Goal: Task Accomplishment & Management: Use online tool/utility

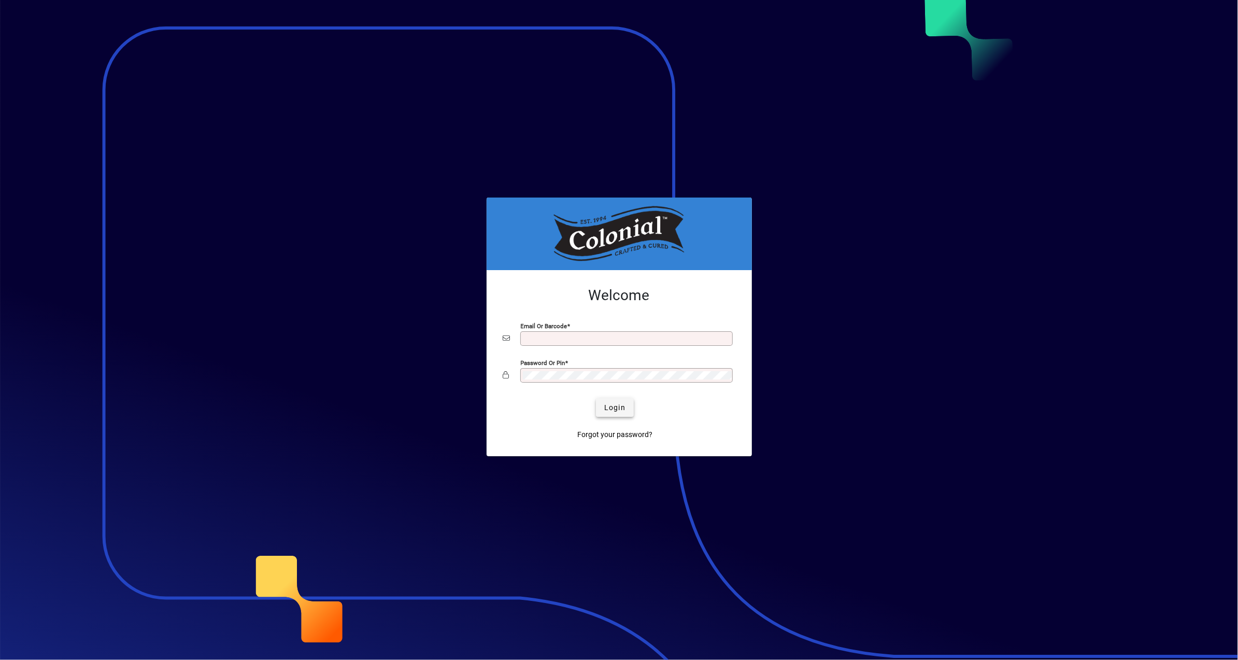
type input "**********"
click at [618, 408] on span "Login" at bounding box center [614, 407] width 21 height 11
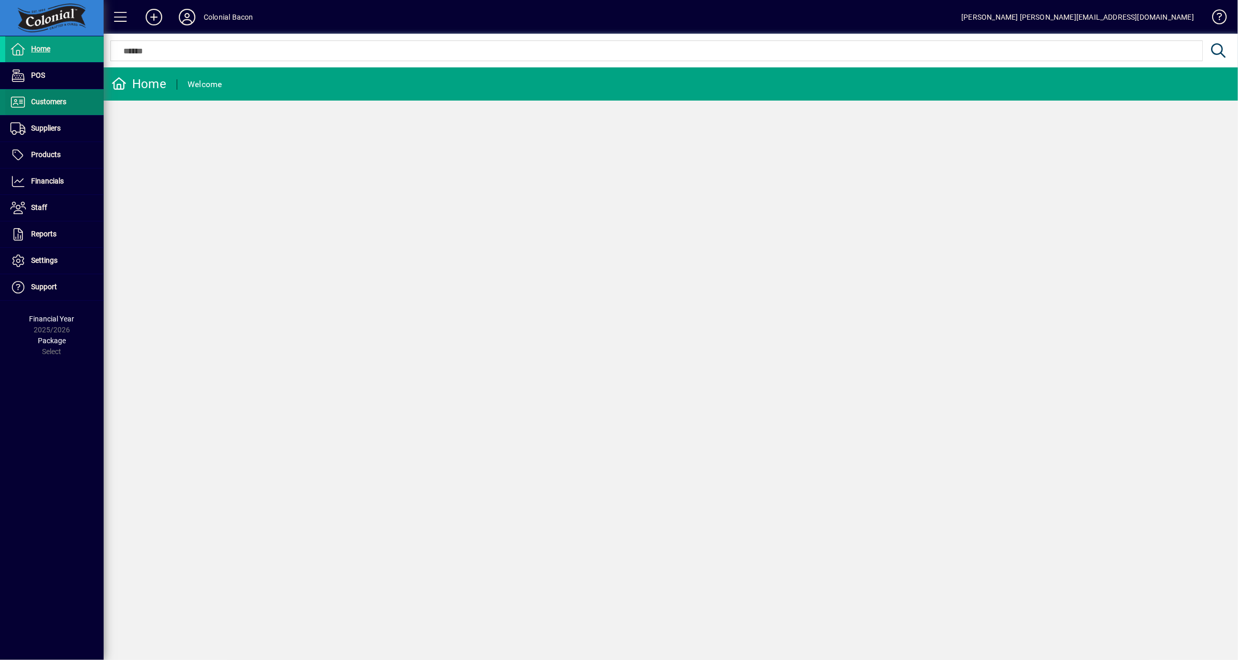
click at [53, 102] on span "Customers" at bounding box center [48, 101] width 35 height 8
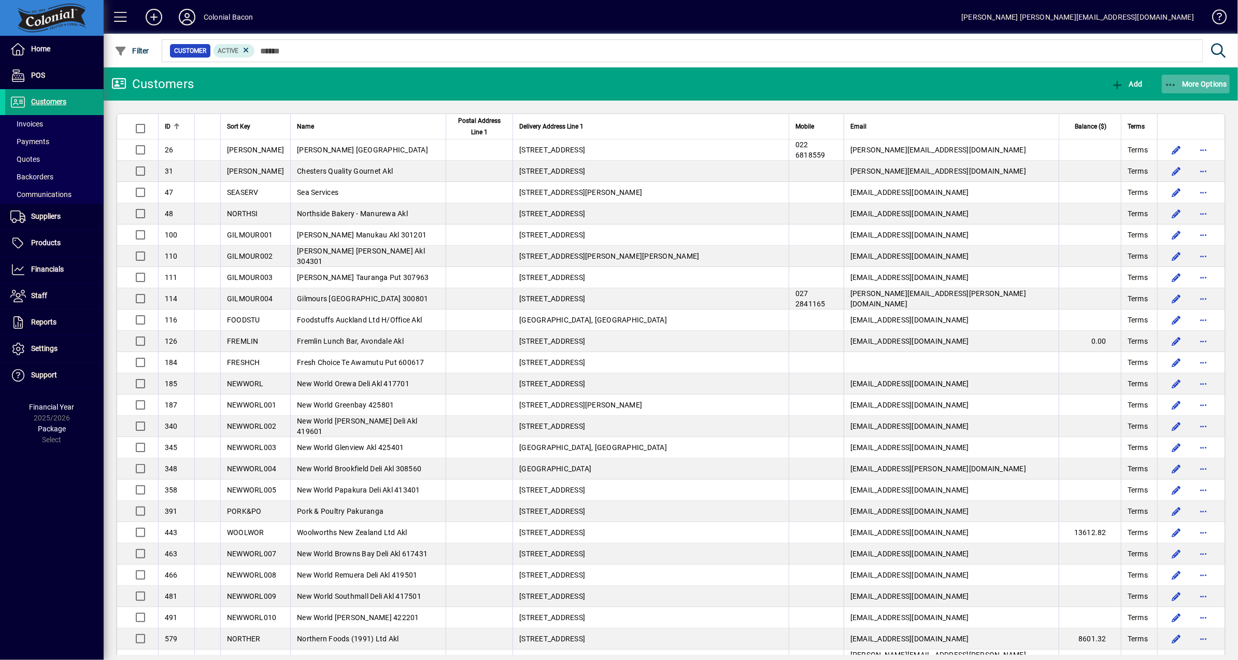
click at [1205, 81] on span "More Options" at bounding box center [1196, 84] width 63 height 8
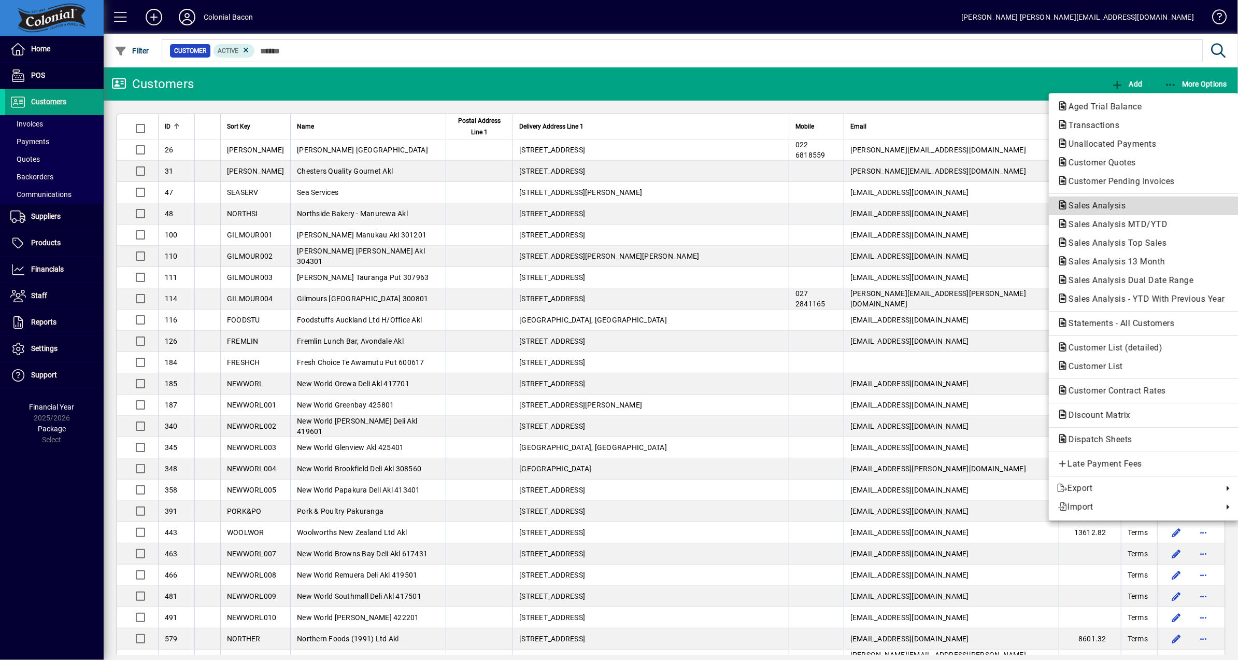
click at [1108, 203] on span "Sales Analysis" at bounding box center [1094, 206] width 74 height 10
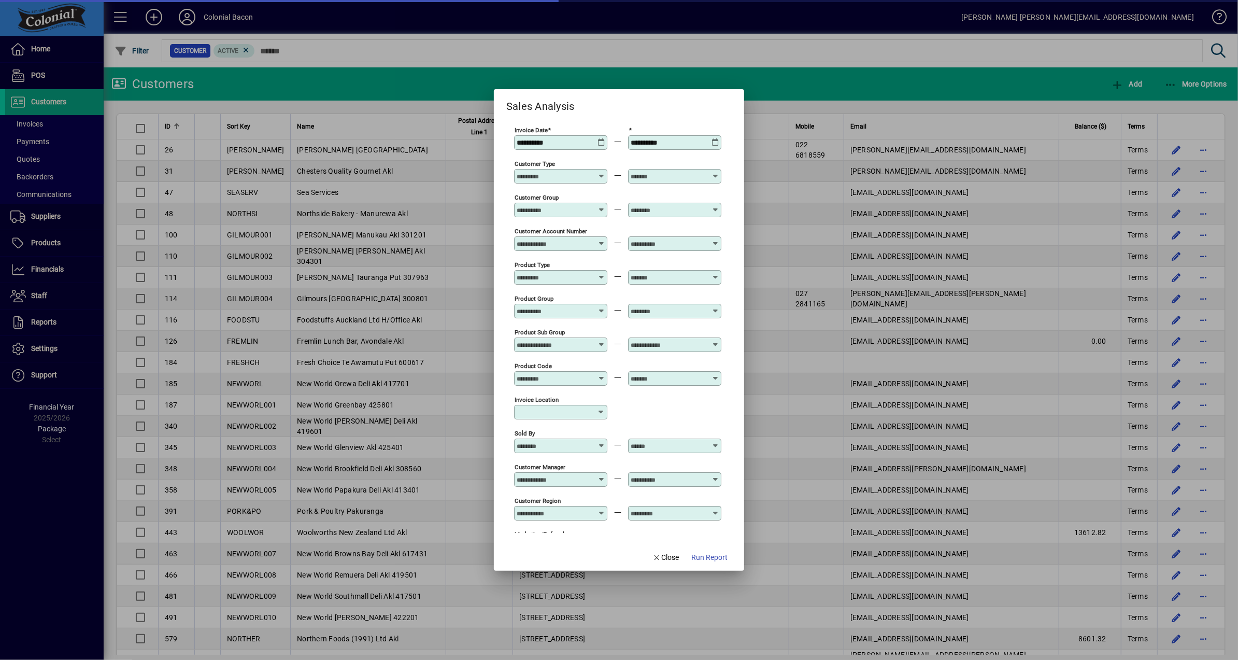
type input "**********"
click at [598, 138] on icon at bounding box center [602, 138] width 8 height 0
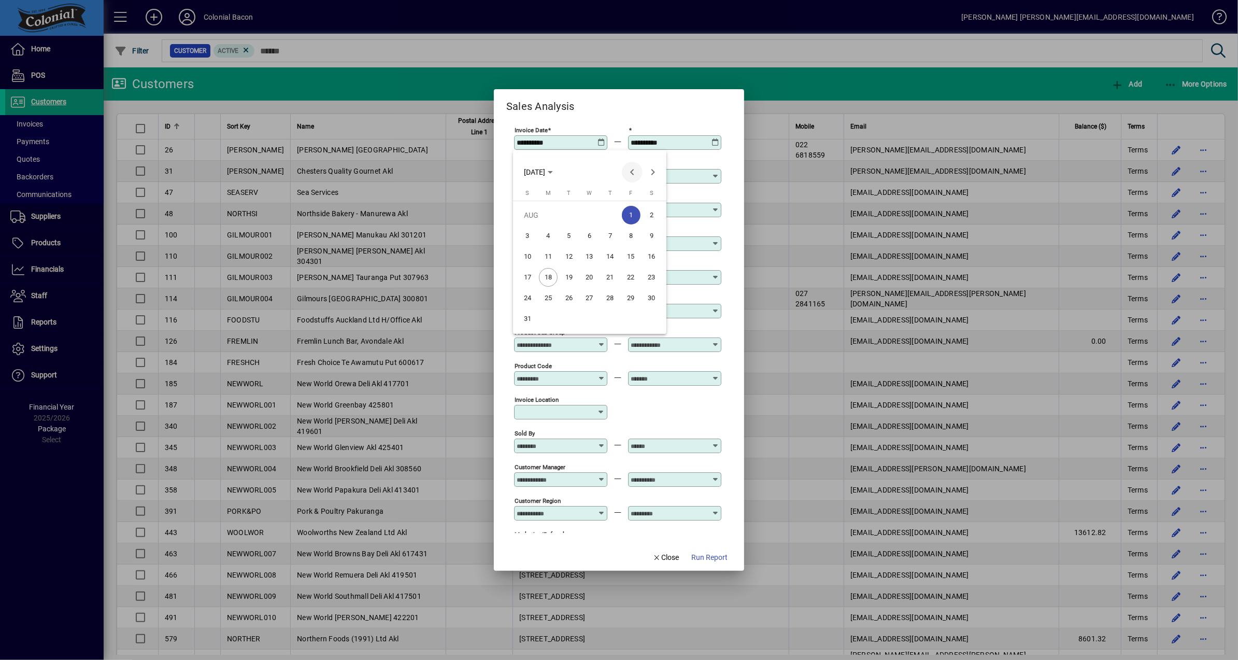
click at [633, 173] on span "Previous month" at bounding box center [632, 172] width 21 height 21
click at [611, 214] on span "1" at bounding box center [610, 215] width 19 height 19
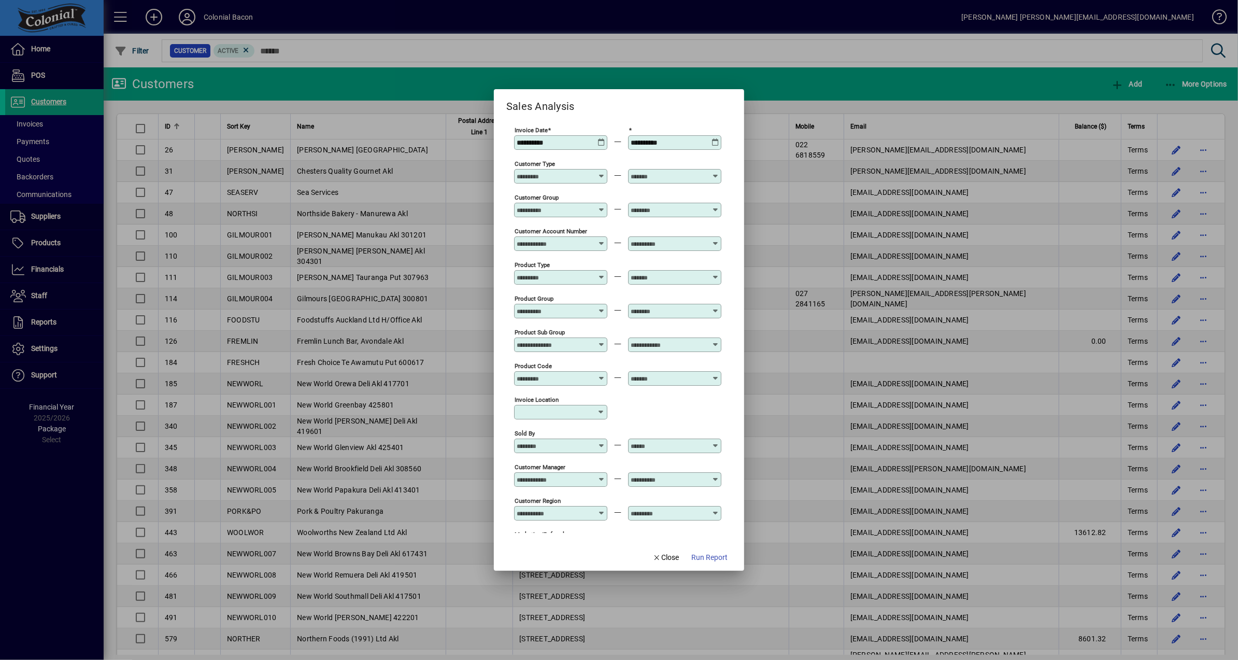
type input "**********"
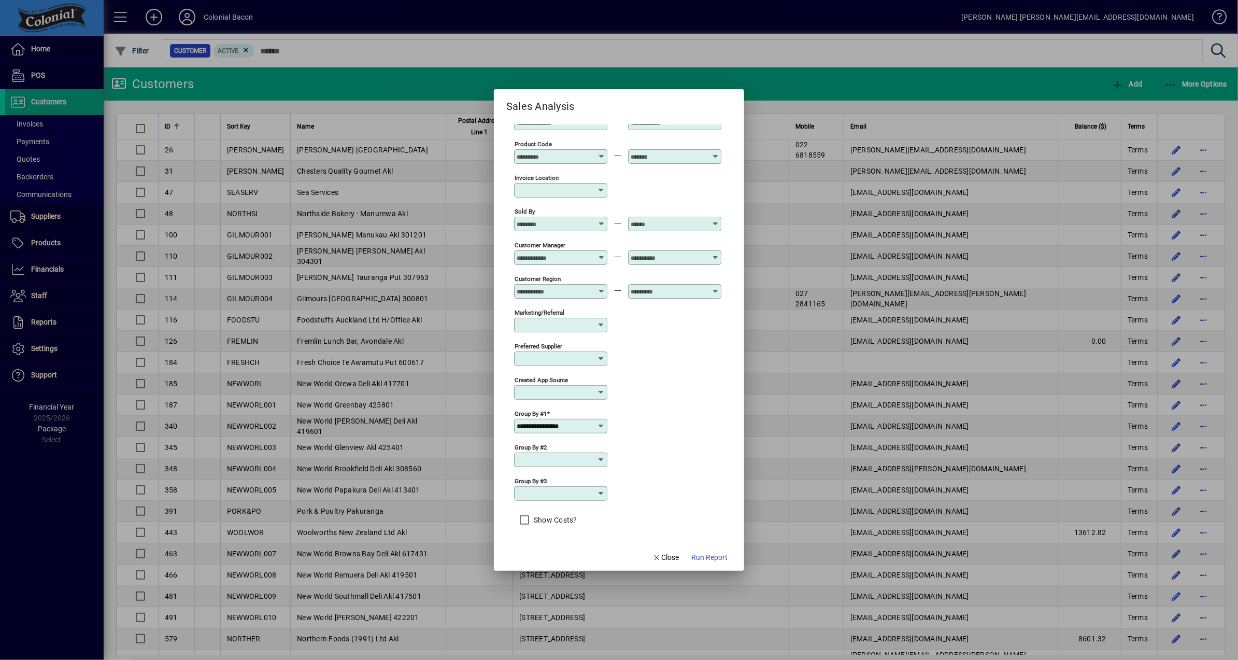
scroll to position [233, 0]
click at [599, 457] on icon at bounding box center [601, 460] width 8 height 8
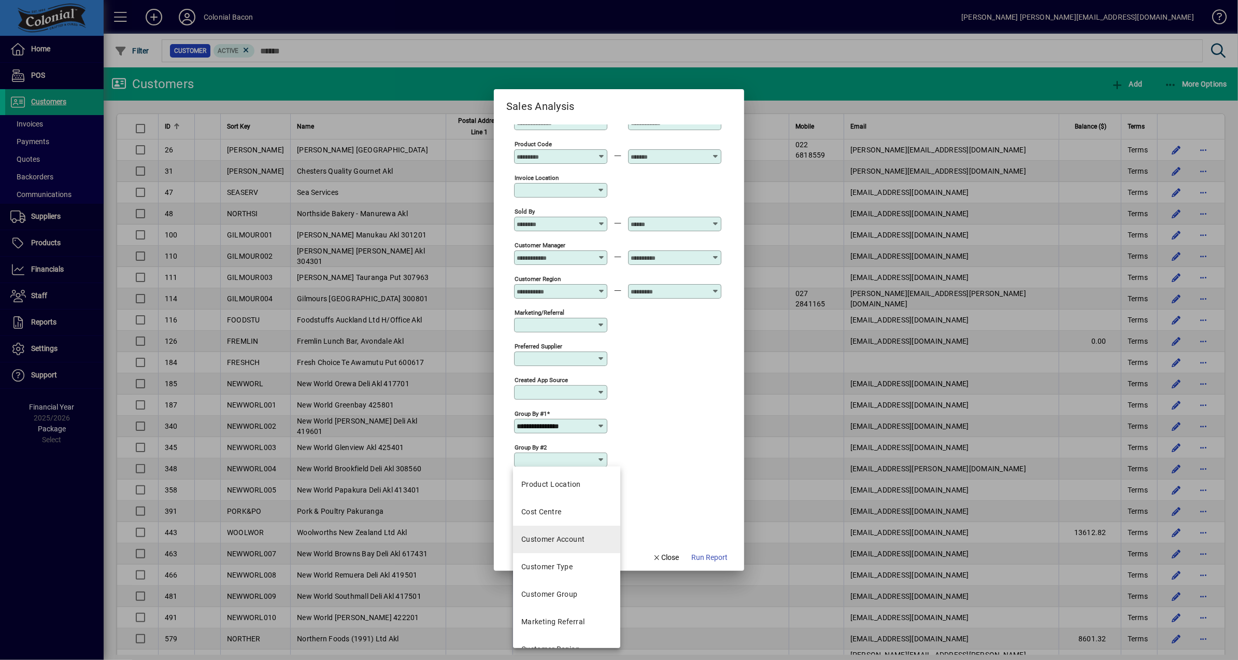
scroll to position [83, 0]
click at [566, 562] on div "Customer Type" at bounding box center [547, 563] width 52 height 11
type input "**********"
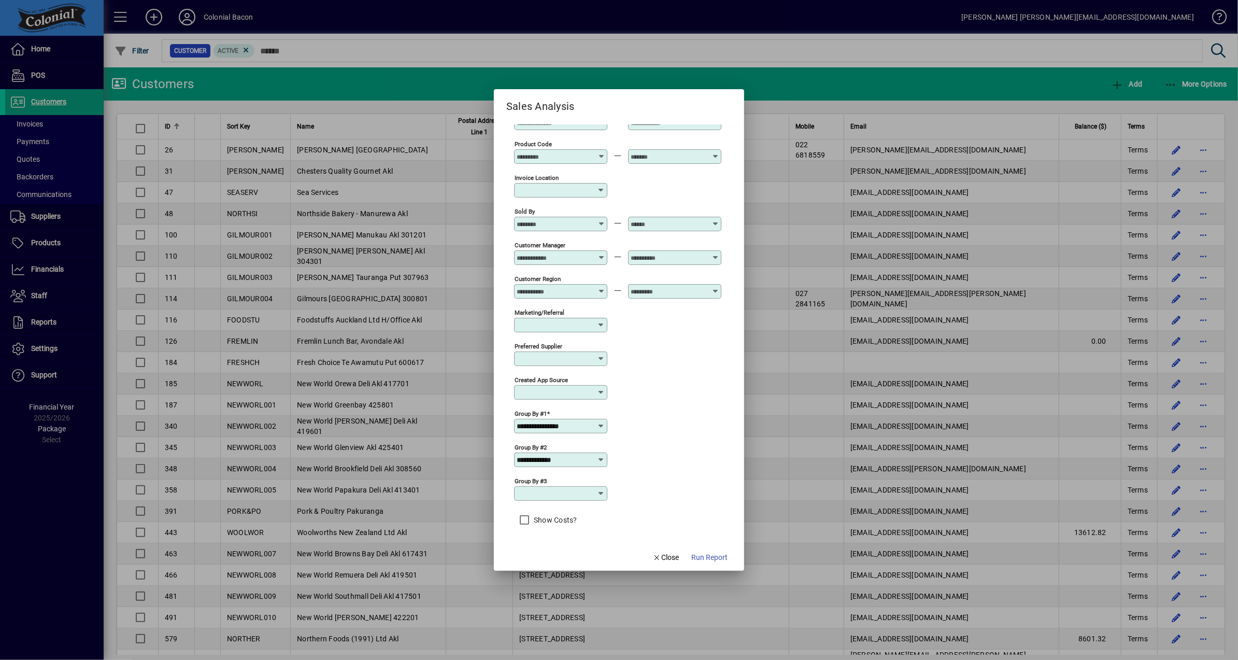
click at [597, 492] on icon at bounding box center [601, 493] width 8 height 8
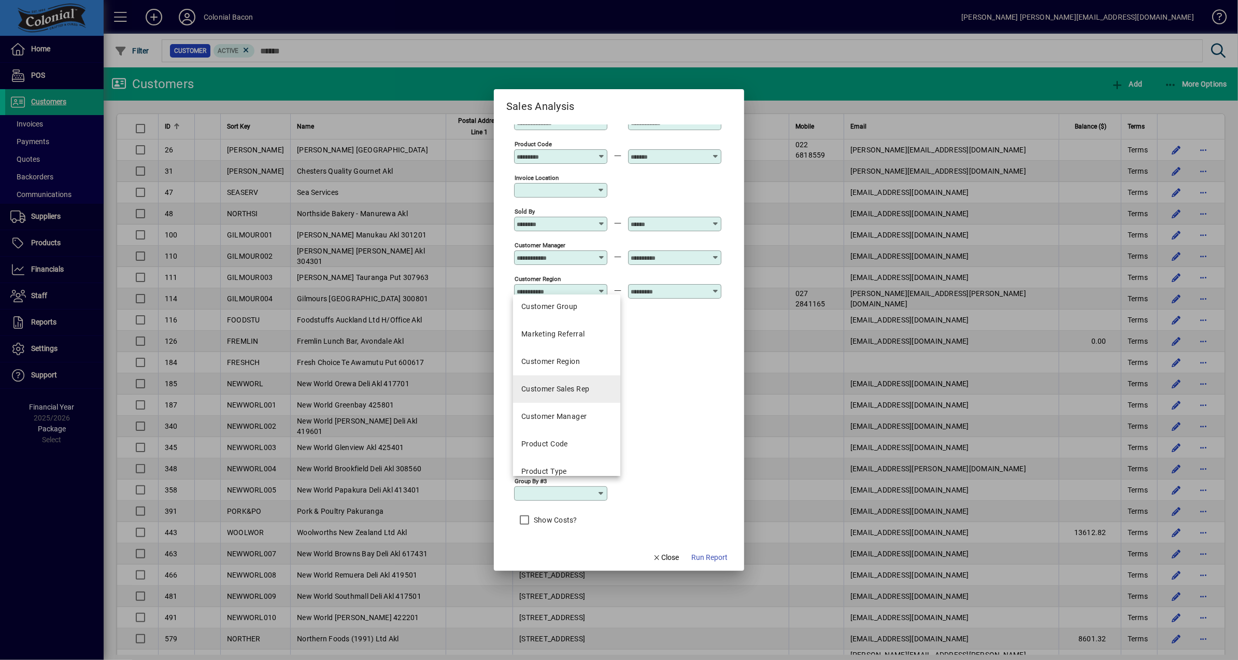
scroll to position [200, 0]
click at [544, 439] on div "Product Code" at bounding box center [544, 439] width 47 height 11
type input "**********"
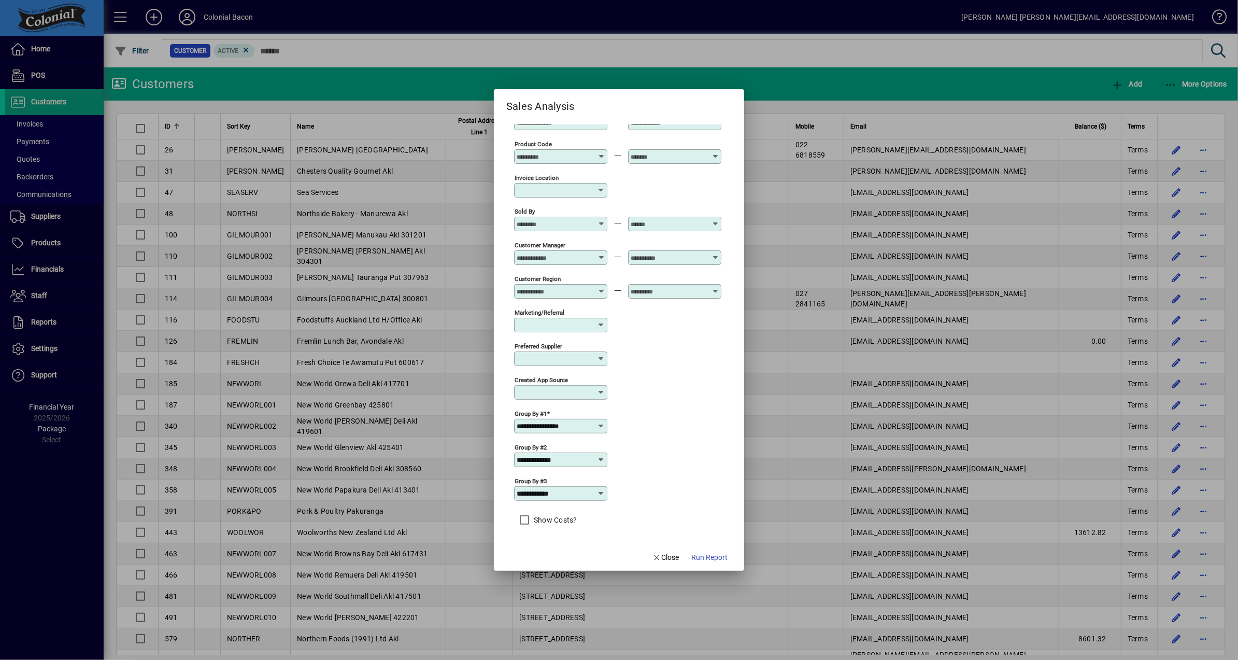
click at [706, 561] on span "Run Report" at bounding box center [709, 557] width 36 height 11
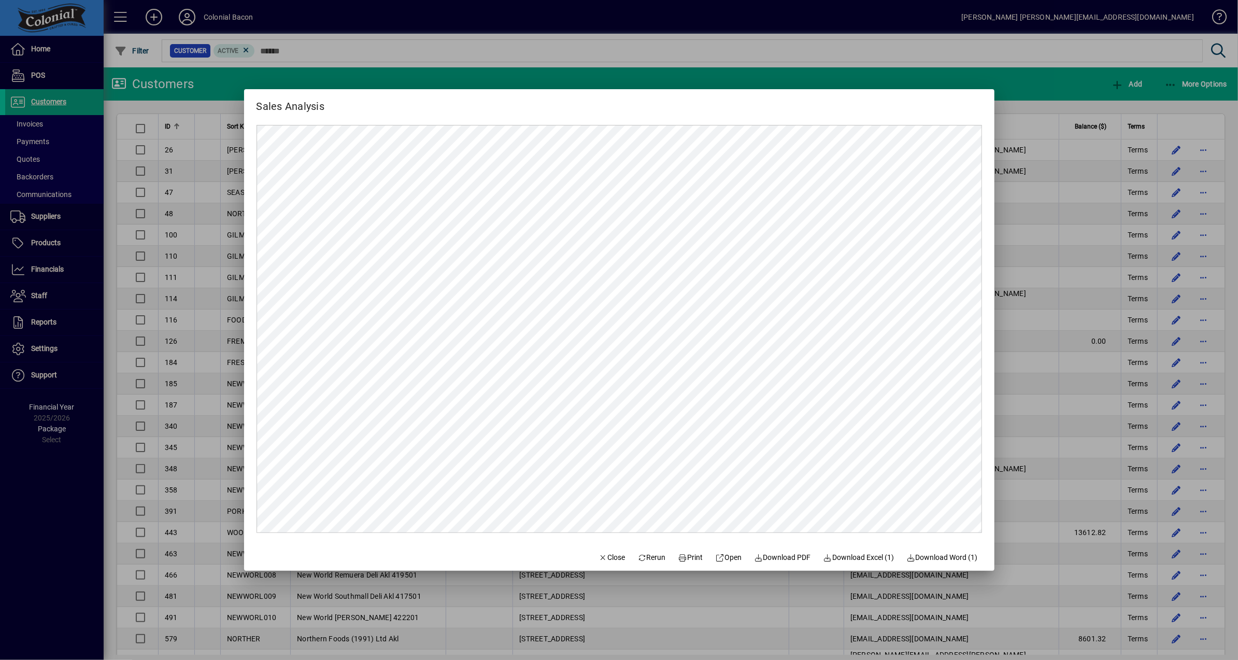
scroll to position [0, 0]
click at [606, 556] on span "Close" at bounding box center [612, 557] width 27 height 11
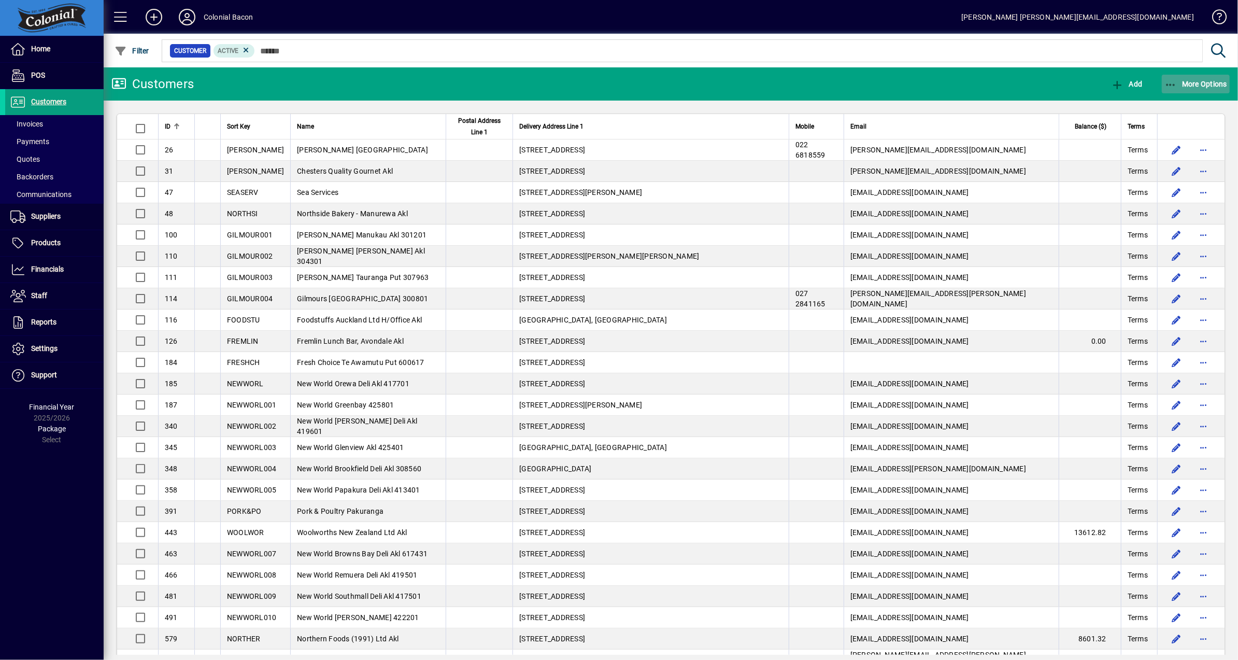
click at [1197, 82] on span "More Options" at bounding box center [1196, 84] width 63 height 8
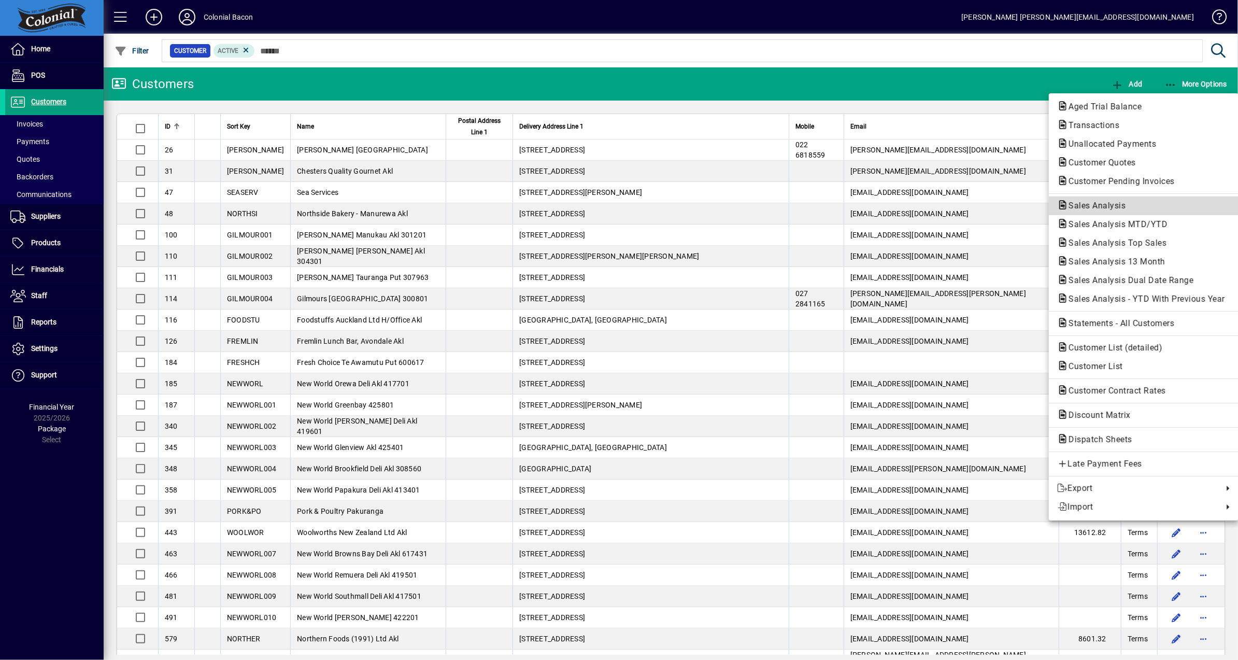
click at [1102, 201] on span "Sales Analysis" at bounding box center [1094, 206] width 74 height 10
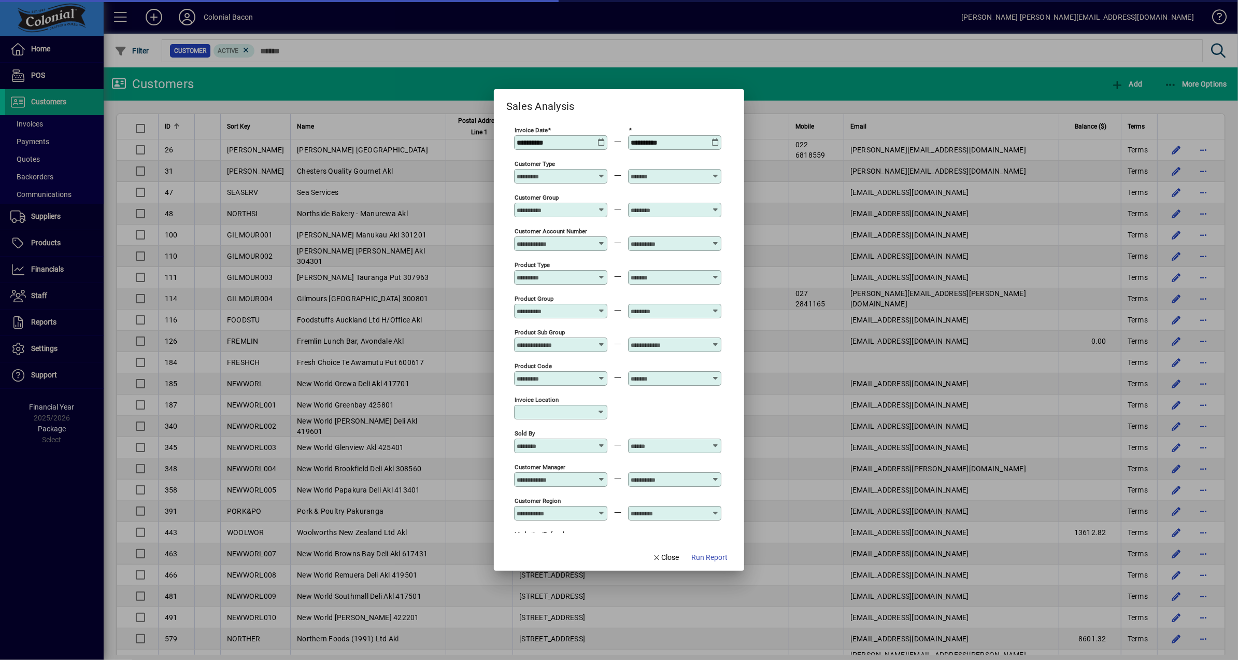
type input "**********"
click at [599, 172] on icon at bounding box center [602, 172] width 8 height 0
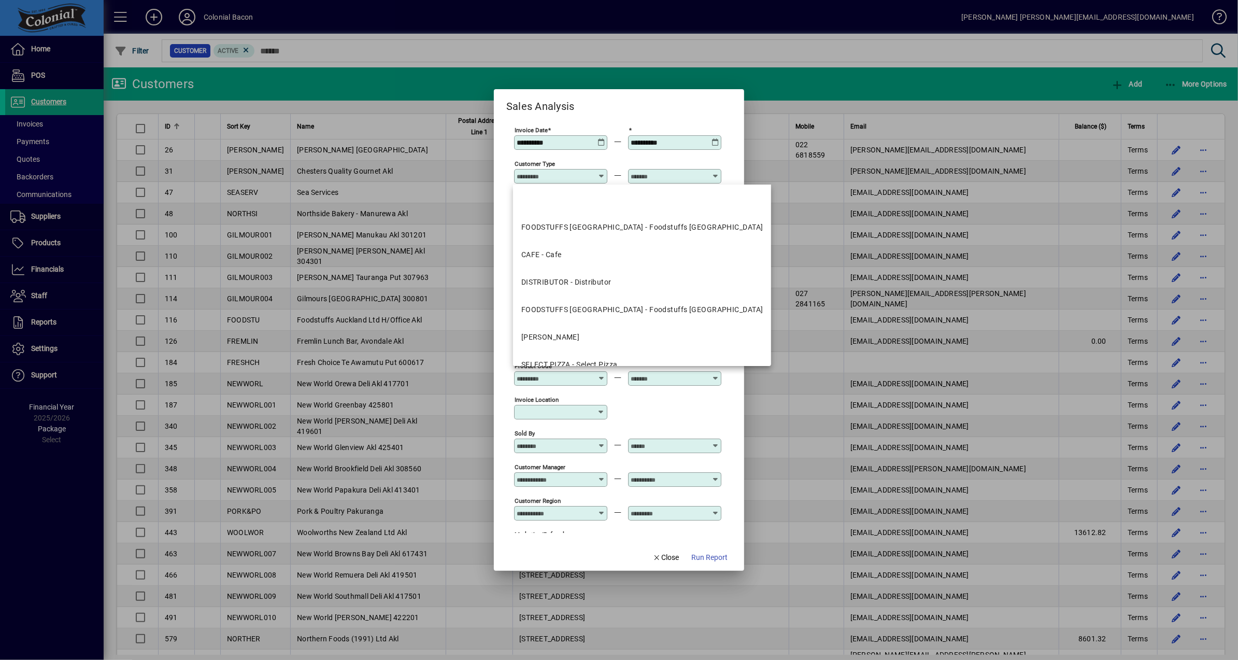
drag, startPoint x: 804, startPoint y: 86, endPoint x: 797, endPoint y: 88, distance: 7.5
click at [804, 86] on div at bounding box center [619, 330] width 1238 height 660
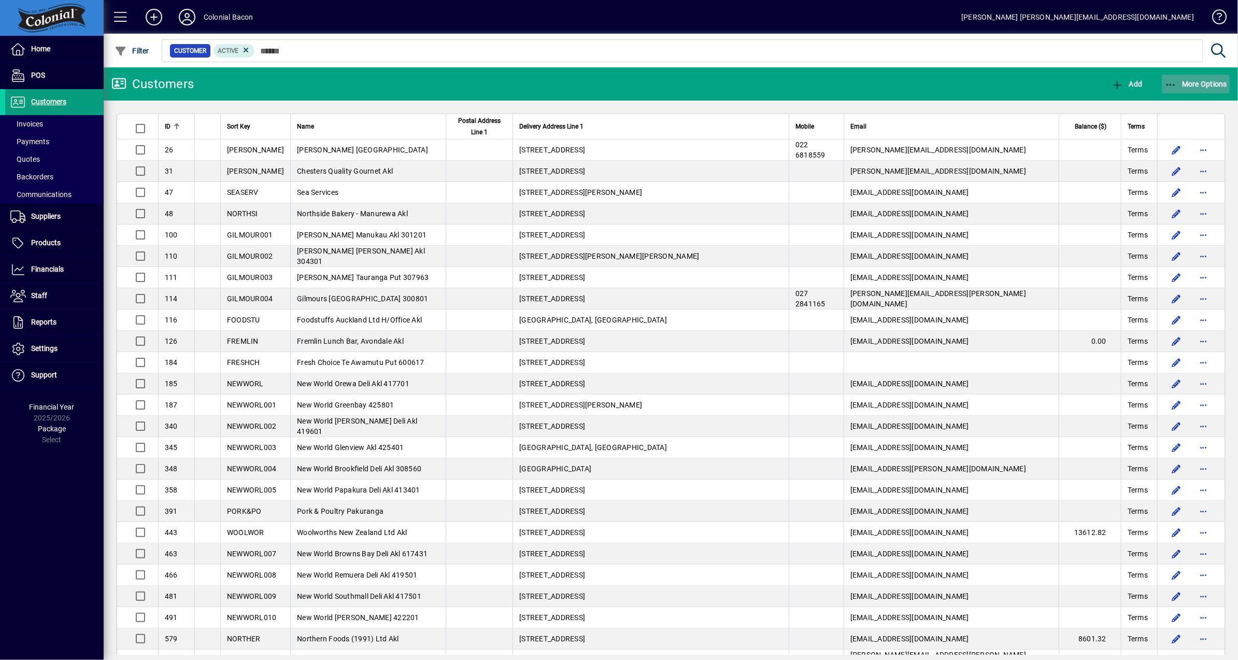
click at [1208, 86] on span "More Options" at bounding box center [1196, 84] width 63 height 8
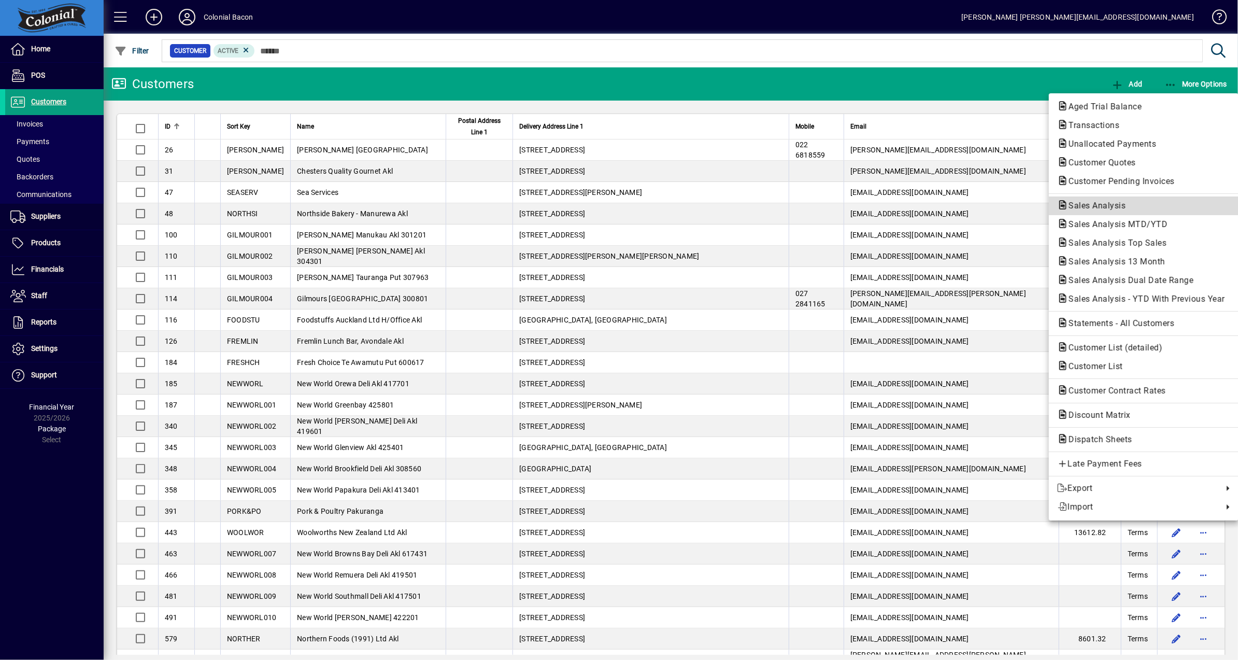
click at [1115, 201] on span "Sales Analysis" at bounding box center [1094, 206] width 74 height 10
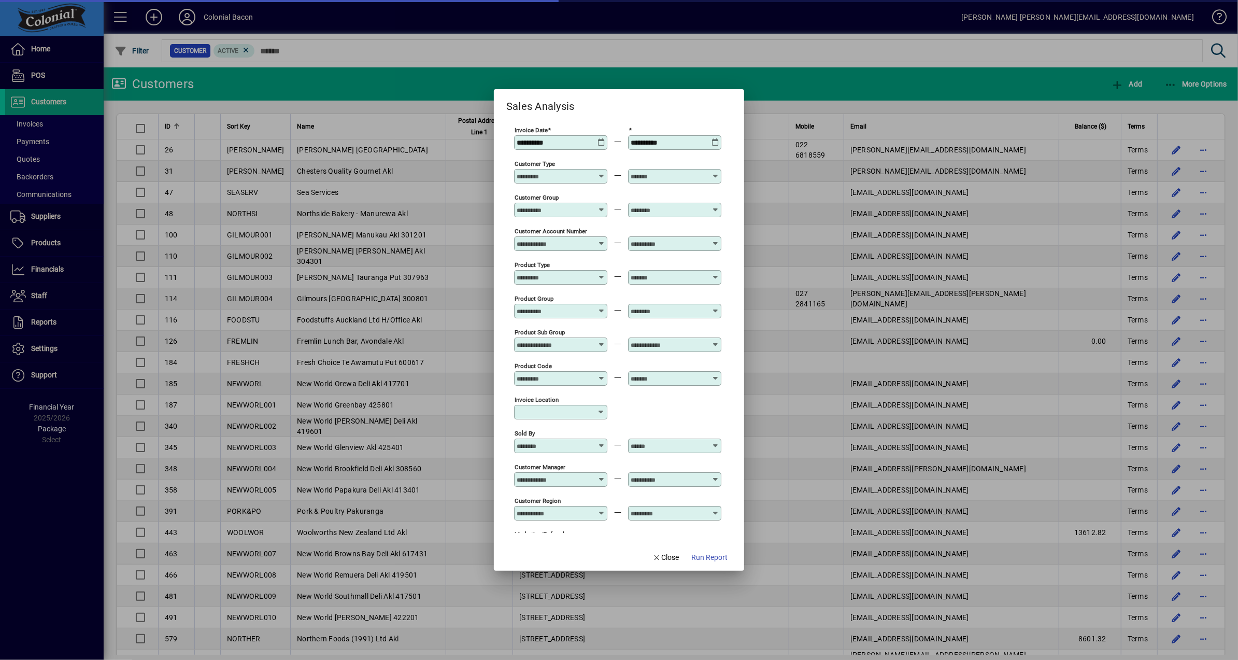
type input "**********"
click at [599, 139] on div "**********" at bounding box center [560, 142] width 93 height 15
click at [599, 138] on icon at bounding box center [602, 138] width 8 height 0
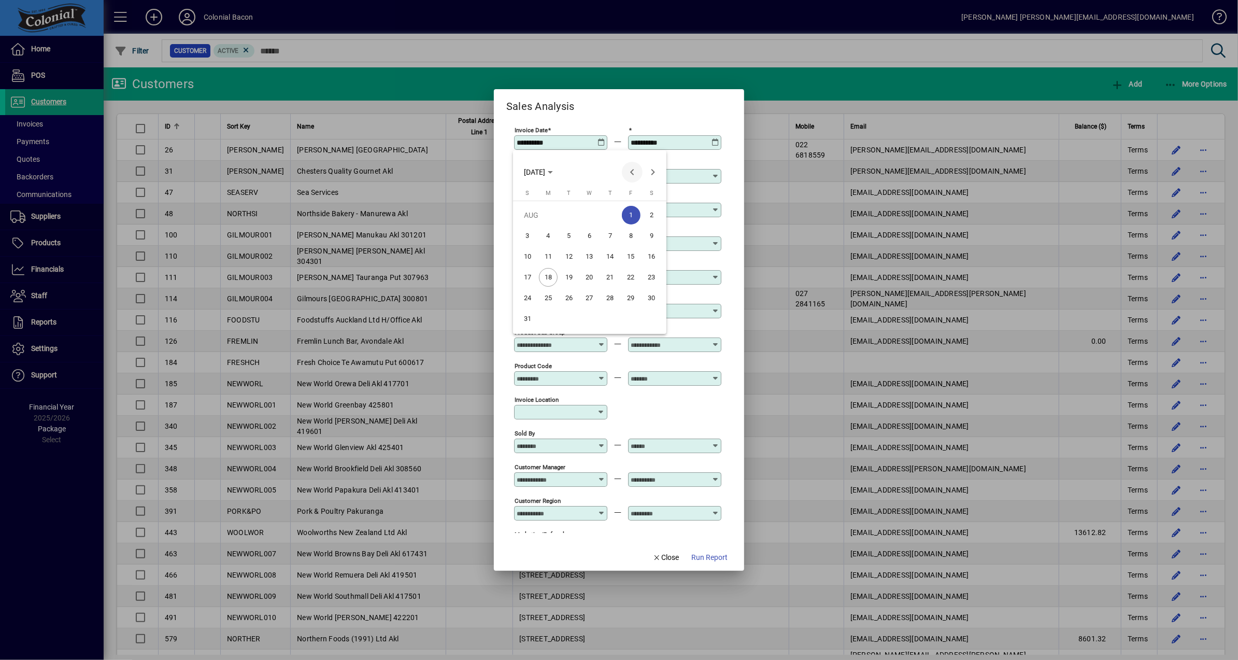
click at [632, 168] on span "Previous month" at bounding box center [632, 172] width 21 height 21
click at [608, 210] on span "1" at bounding box center [610, 215] width 19 height 19
type input "**********"
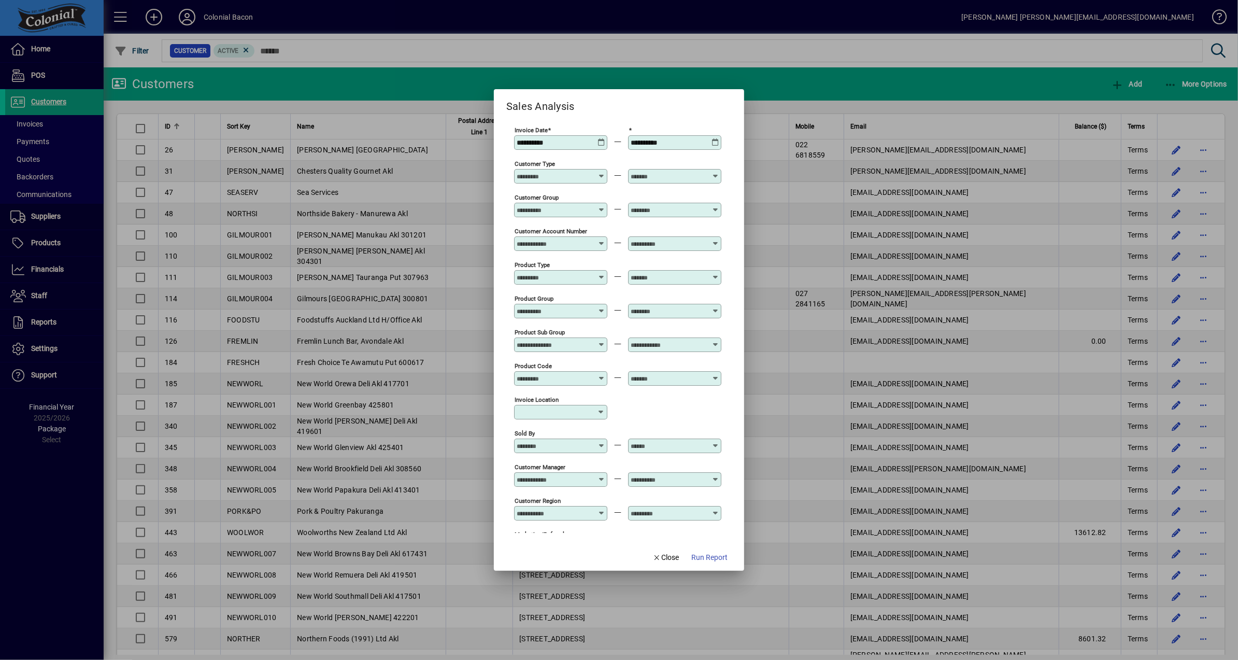
click at [601, 239] on icon at bounding box center [602, 239] width 8 height 0
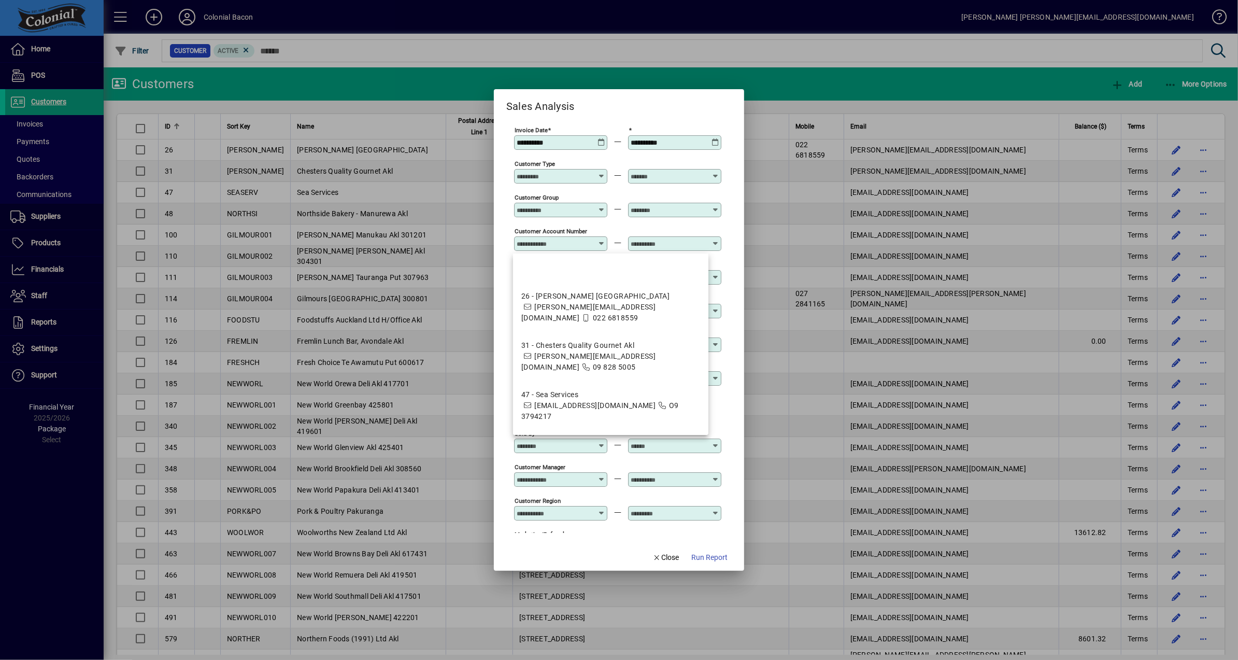
click at [601, 206] on icon at bounding box center [602, 206] width 8 height 0
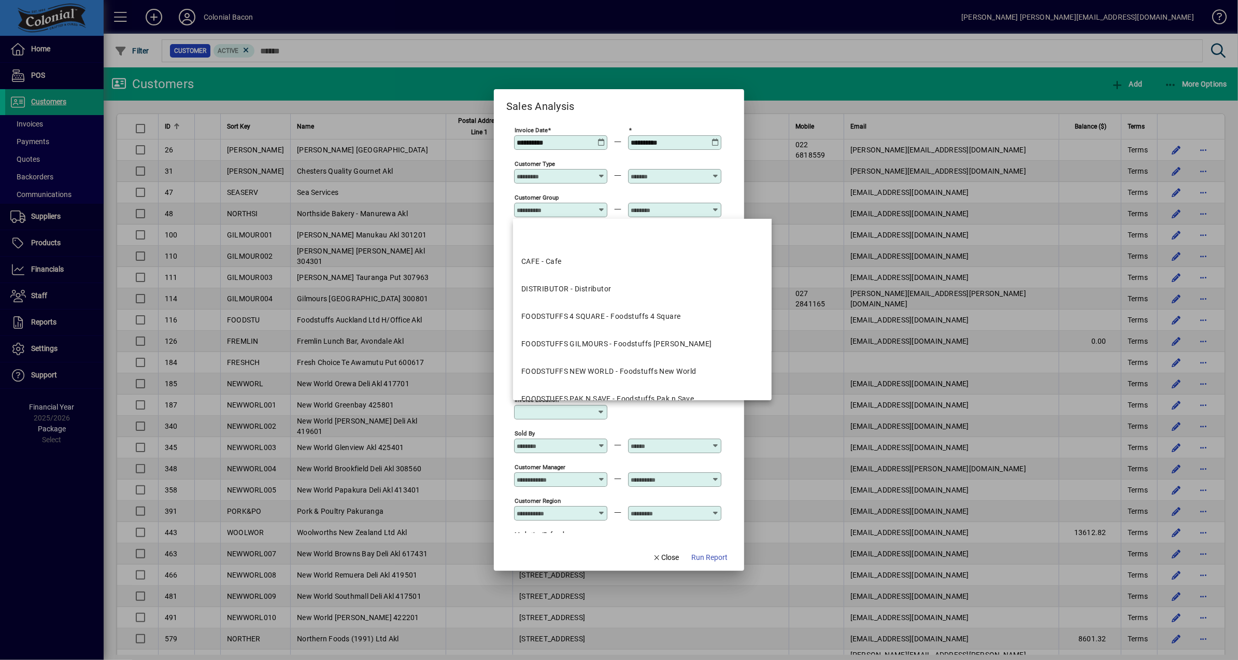
click at [611, 193] on div "Customer Group" at bounding box center [617, 209] width 207 height 34
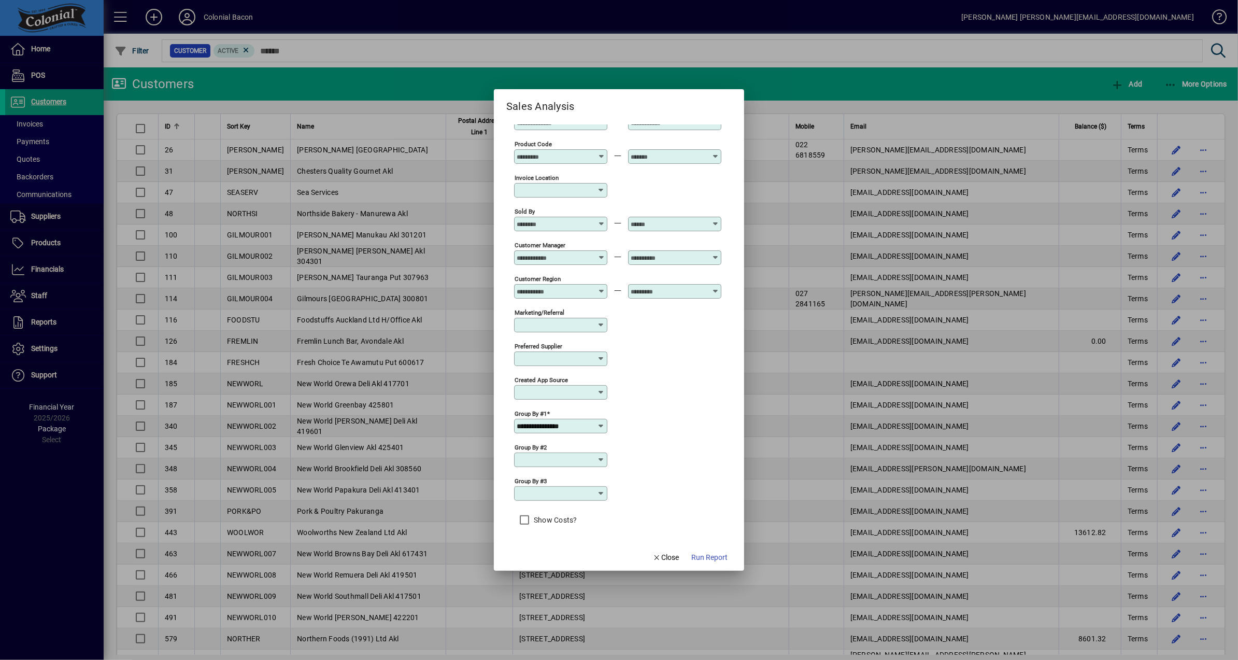
scroll to position [233, 0]
click at [598, 422] on icon at bounding box center [601, 426] width 8 height 8
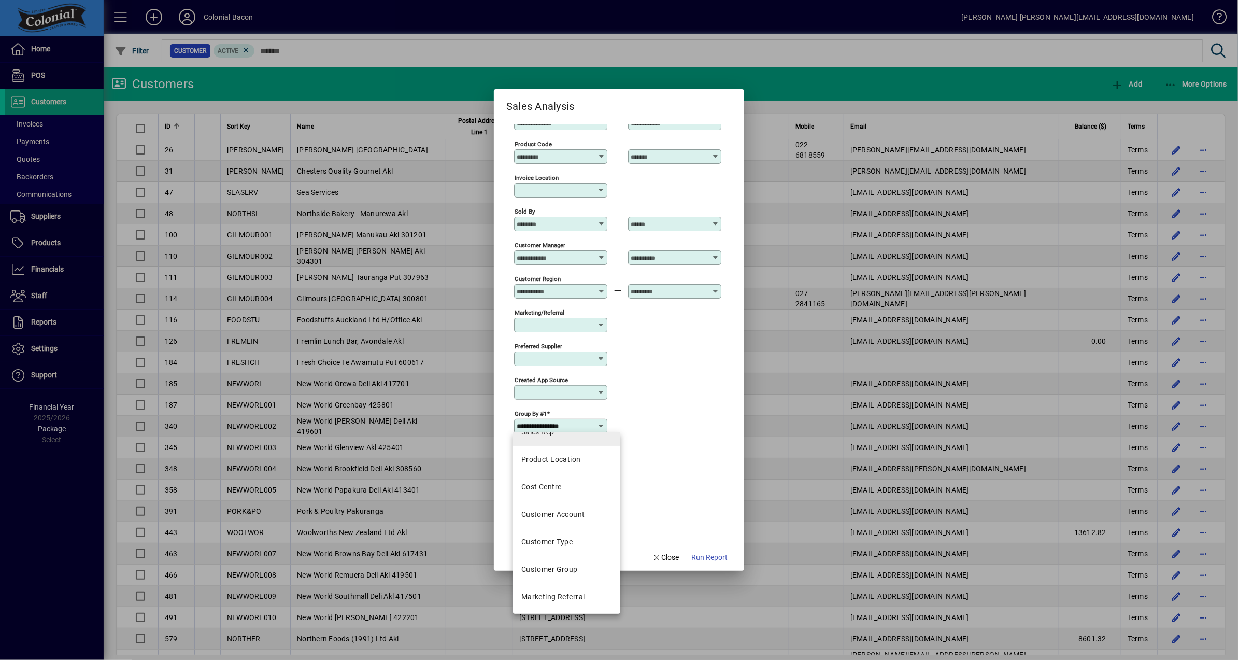
scroll to position [48, 0]
click at [568, 564] on div "Customer Group" at bounding box center [549, 567] width 56 height 11
type input "**********"
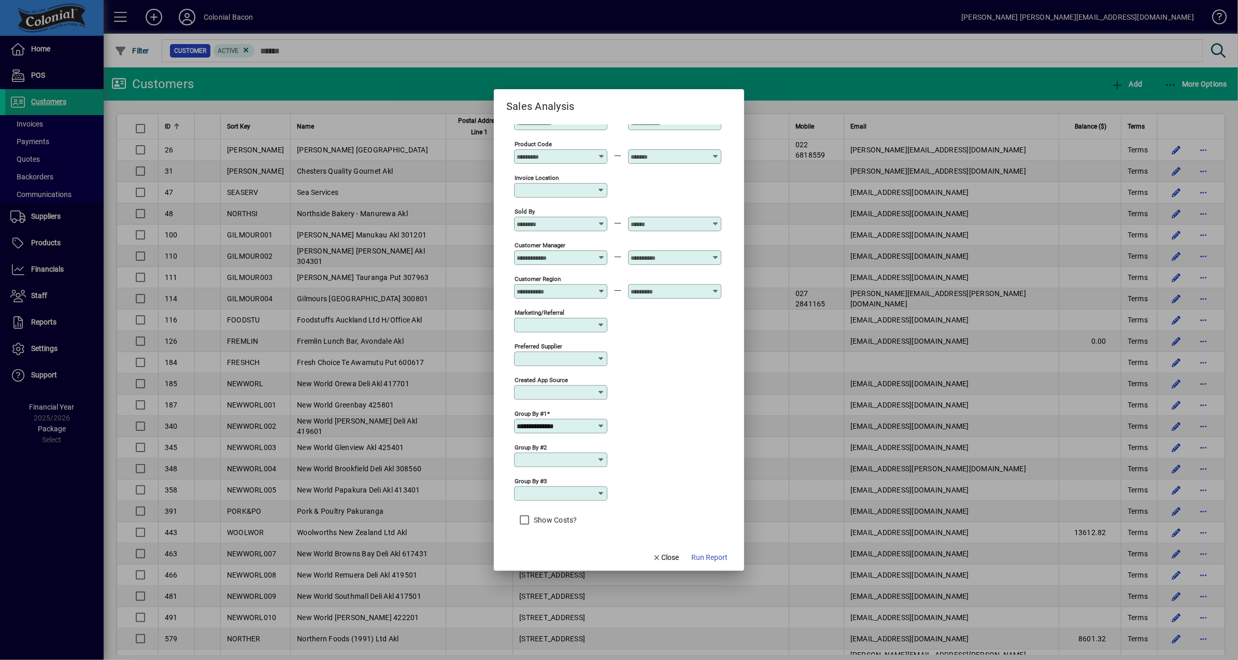
click at [600, 456] on icon at bounding box center [601, 460] width 8 height 8
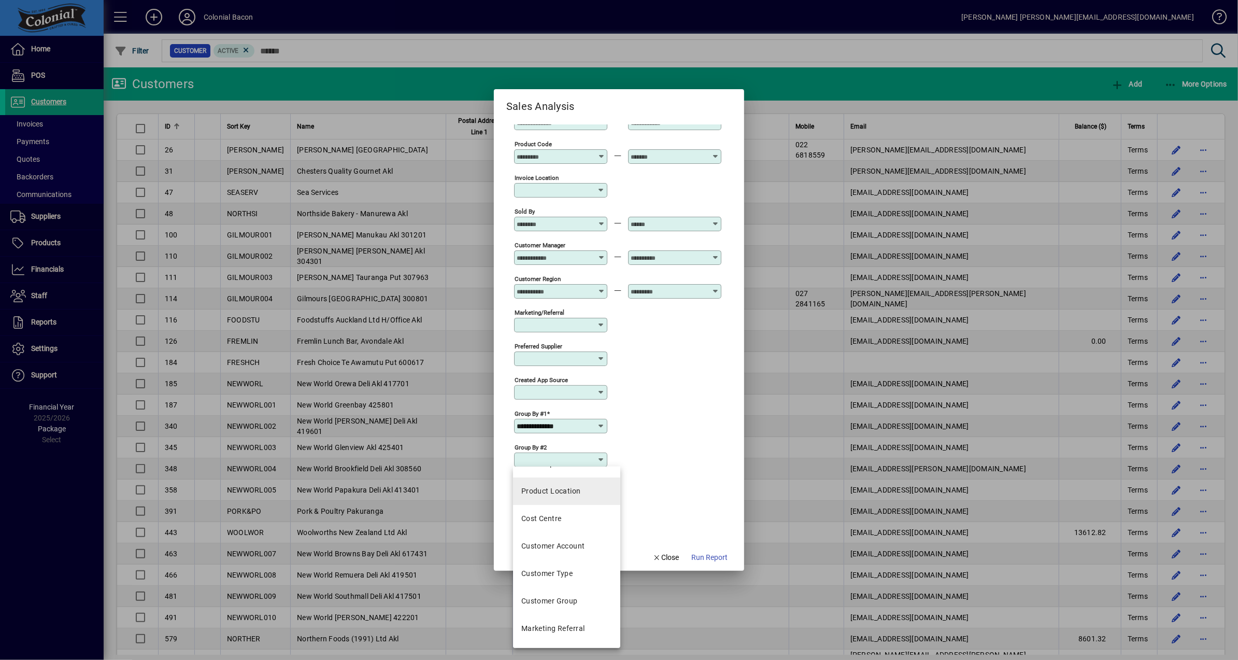
scroll to position [83, 0]
click at [577, 535] on div "Customer Account" at bounding box center [553, 536] width 64 height 11
type input "**********"
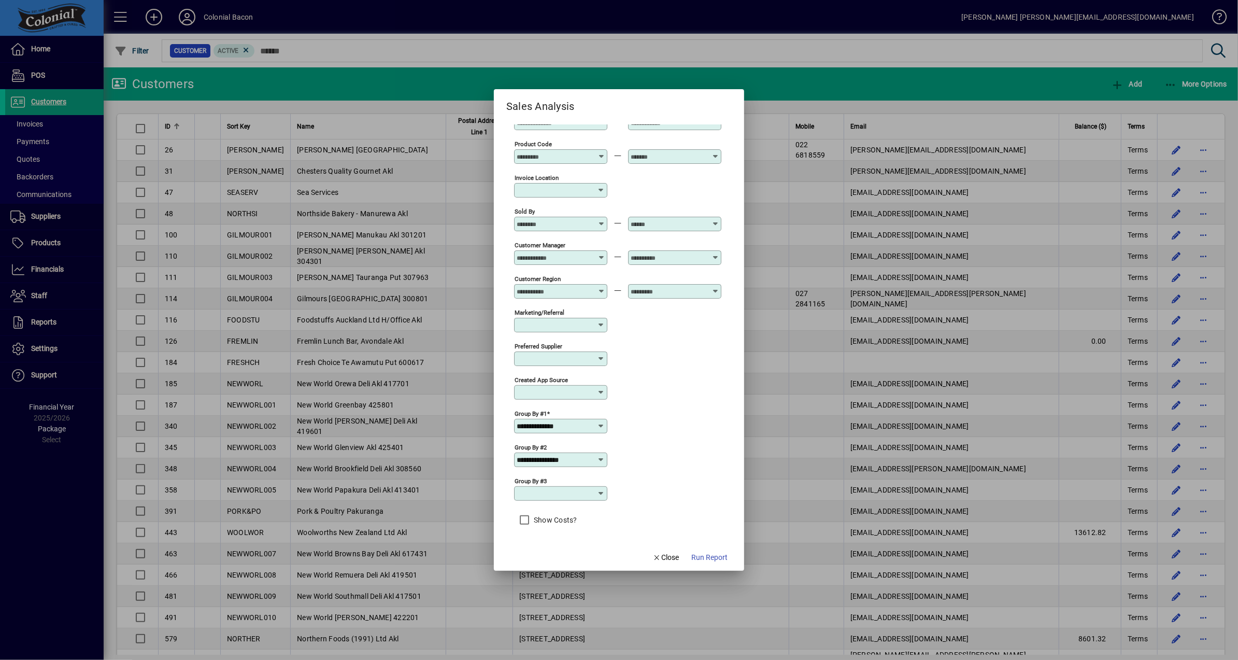
click at [600, 492] on icon at bounding box center [601, 493] width 8 height 8
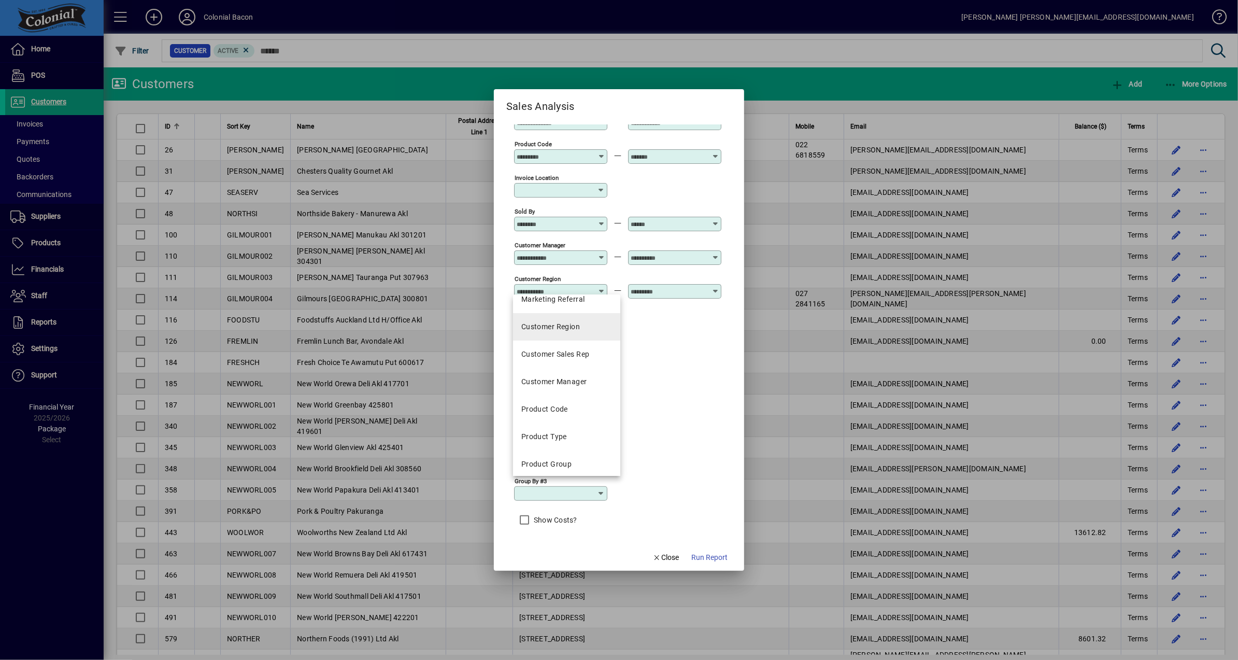
scroll to position [233, 0]
click at [569, 405] on mat-option "Product Code" at bounding box center [566, 405] width 107 height 27
type input "**********"
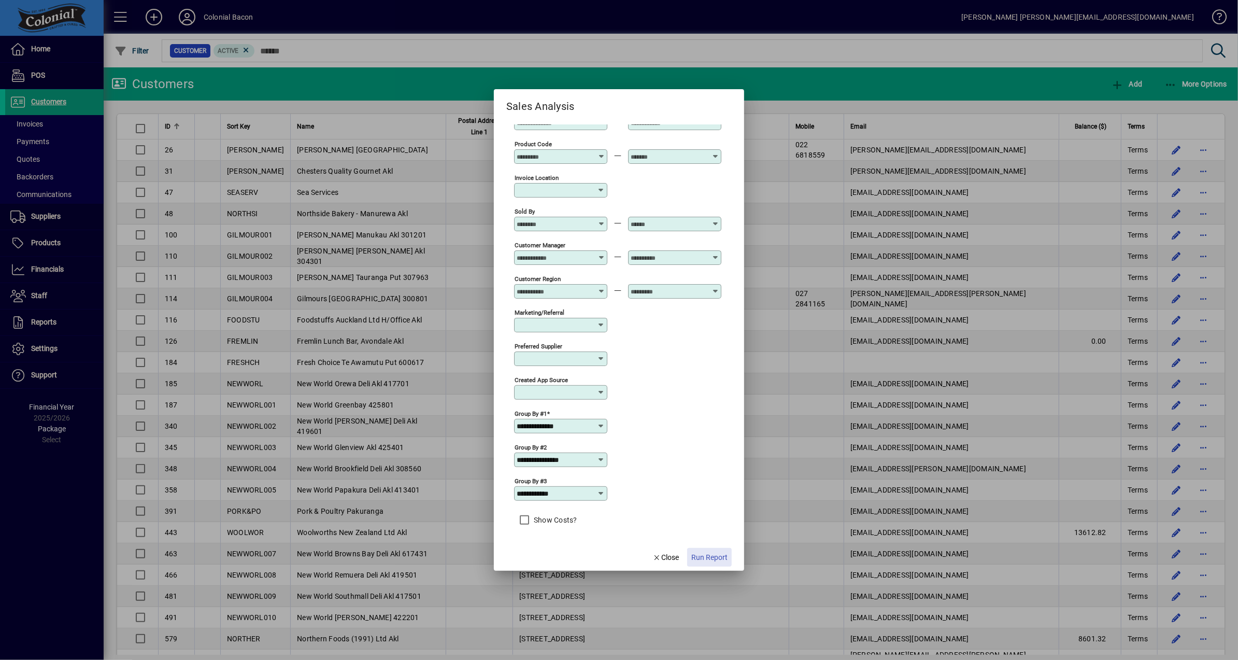
click at [707, 560] on span "Run Report" at bounding box center [709, 557] width 36 height 11
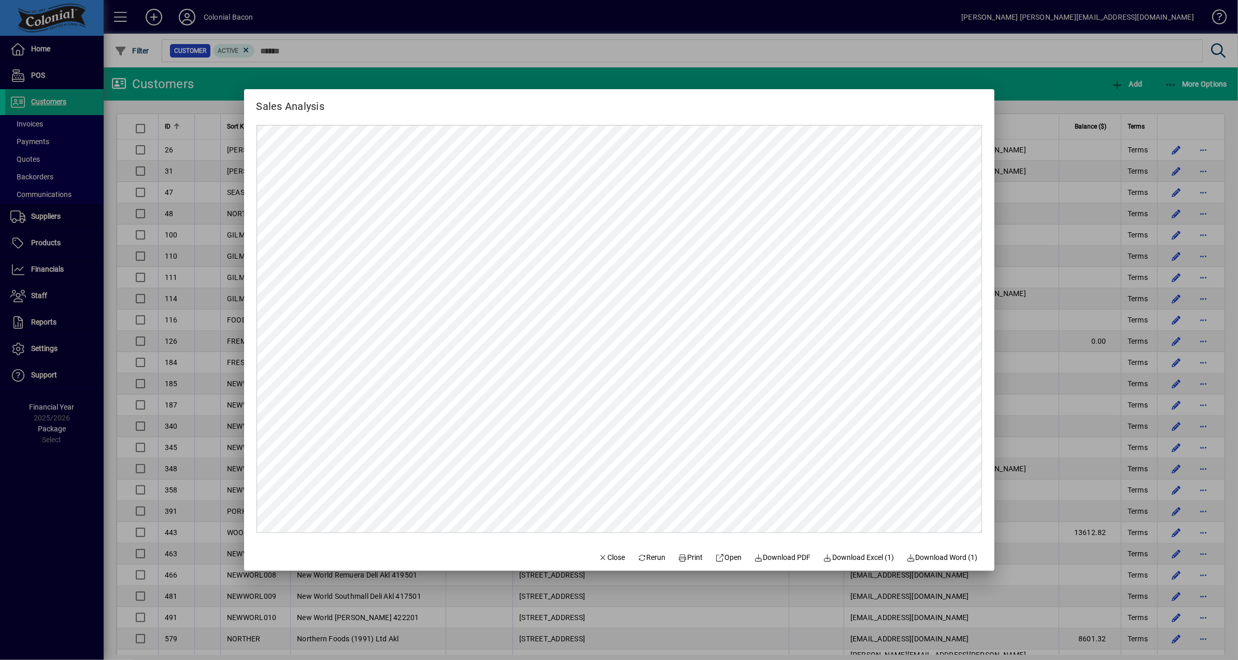
scroll to position [0, 0]
click at [608, 560] on span "Close" at bounding box center [612, 557] width 27 height 11
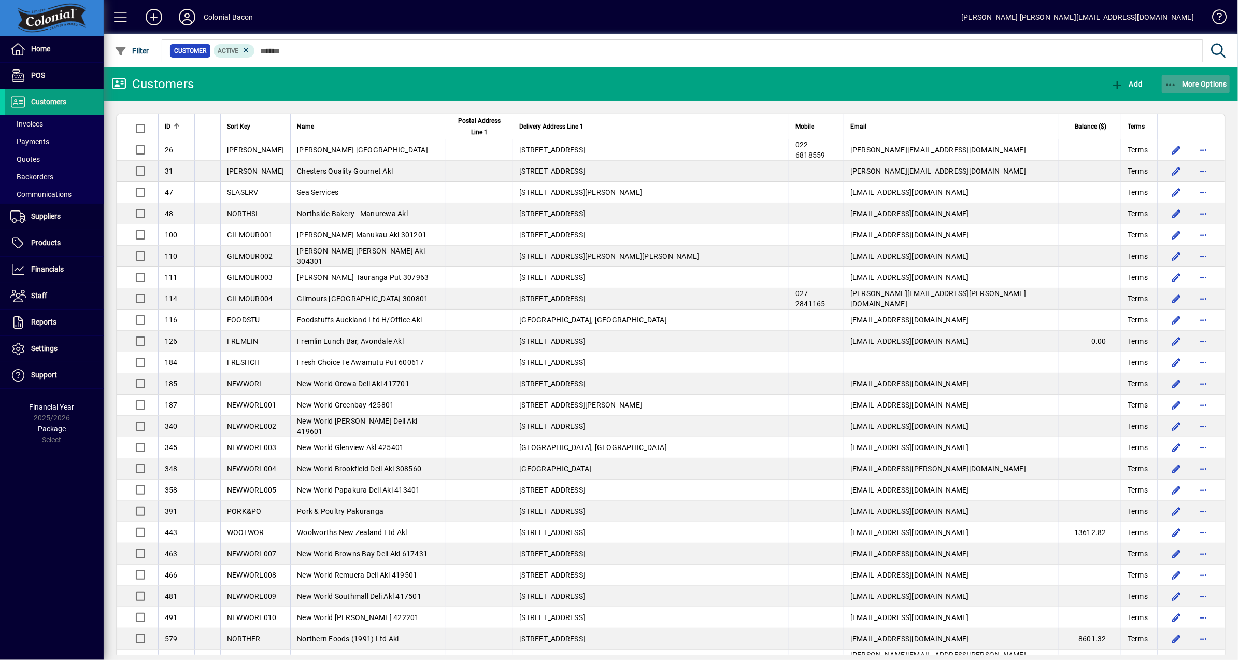
click at [1189, 82] on span "More Options" at bounding box center [1196, 84] width 63 height 8
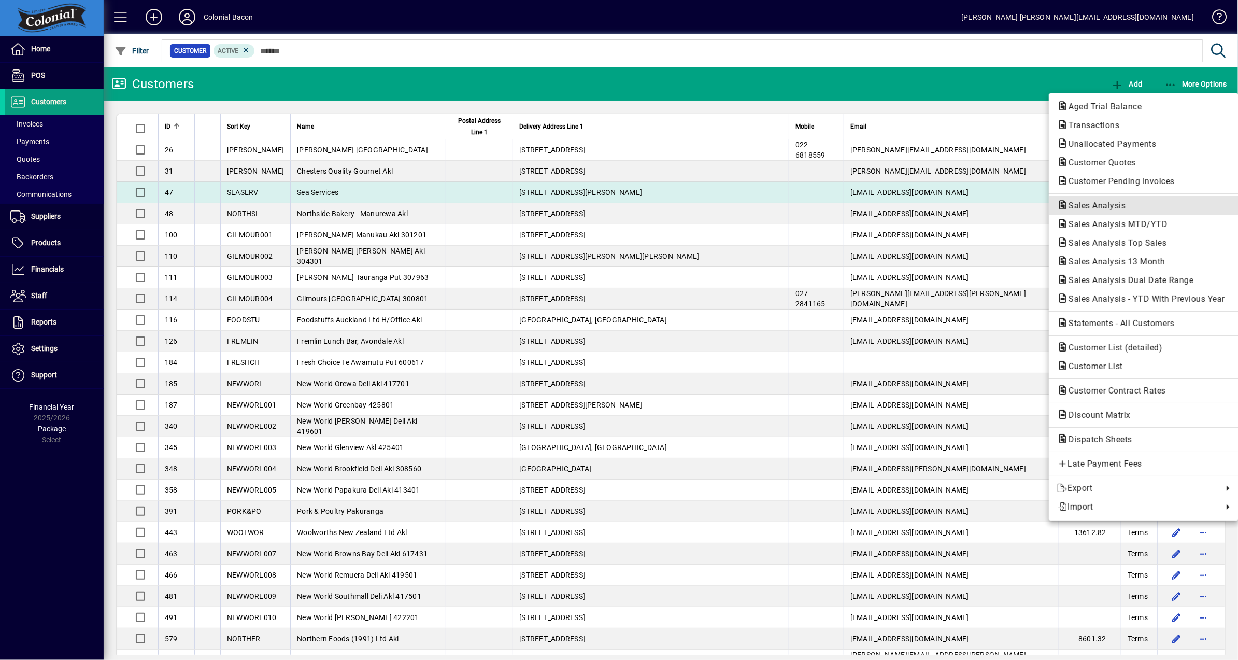
drag, startPoint x: 1122, startPoint y: 203, endPoint x: 1111, endPoint y: 203, distance: 10.9
click at [1120, 203] on span "Sales Analysis" at bounding box center [1094, 206] width 74 height 10
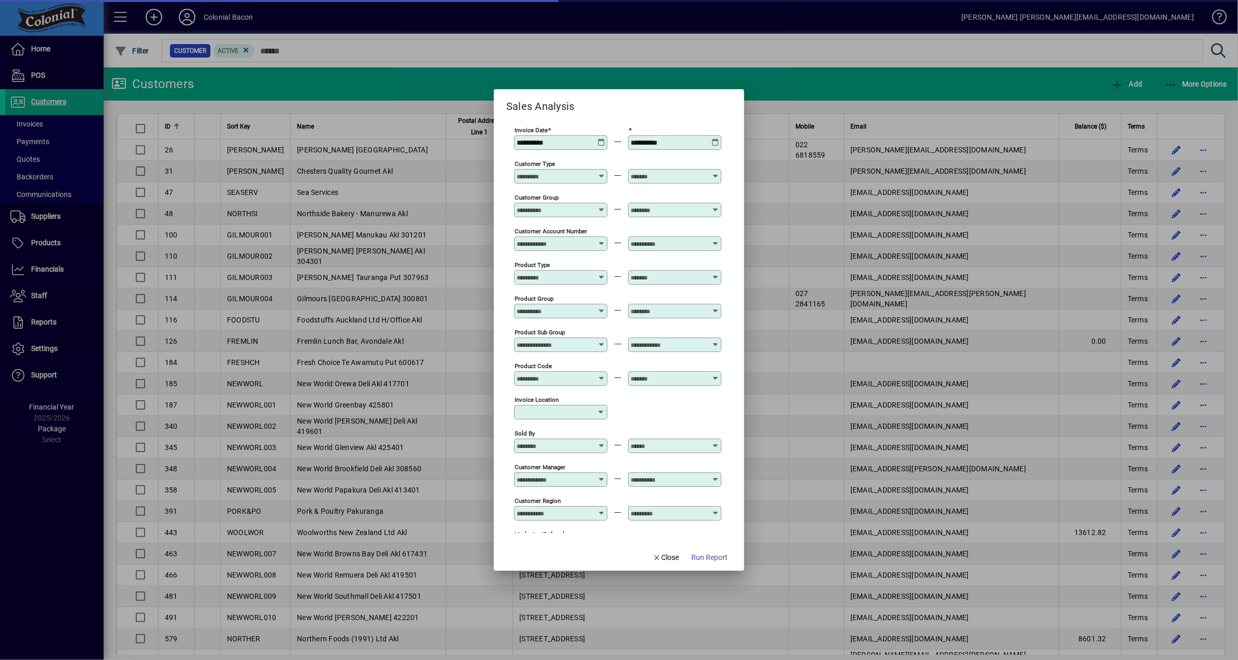
type input "**********"
click at [599, 138] on icon at bounding box center [602, 138] width 8 height 0
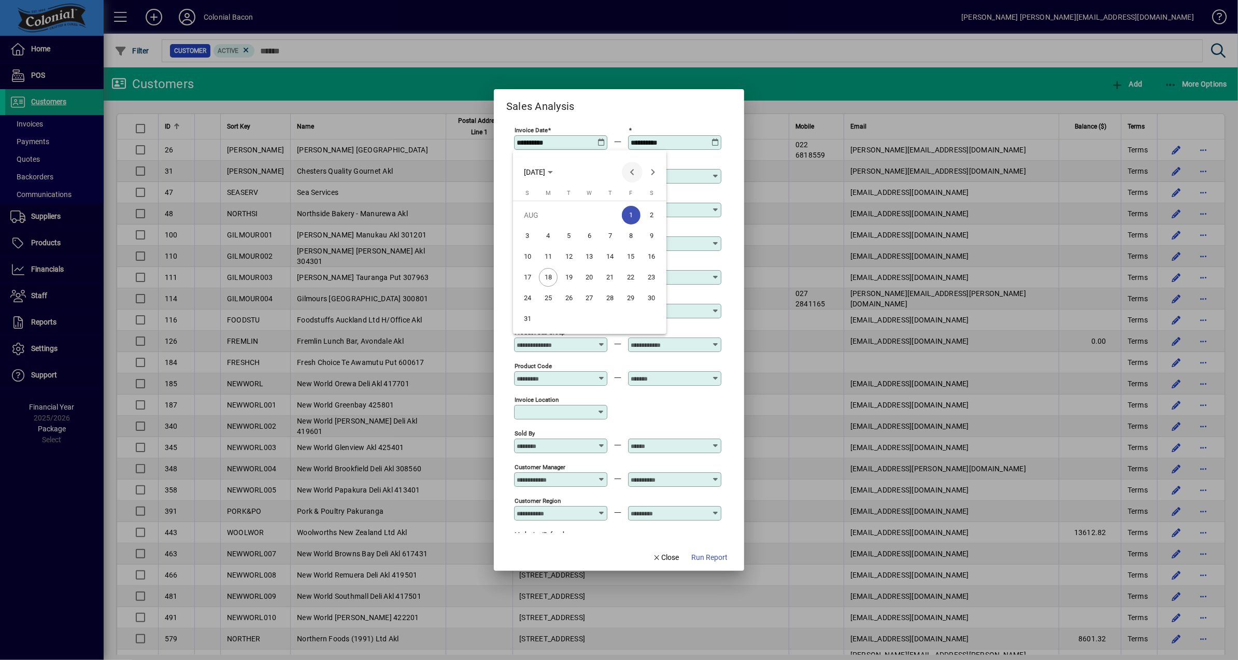
click at [637, 174] on span "Previous month" at bounding box center [632, 172] width 21 height 21
click at [629, 172] on span "Previous month" at bounding box center [632, 172] width 21 height 21
click at [611, 211] on span "1" at bounding box center [610, 215] width 19 height 19
type input "**********"
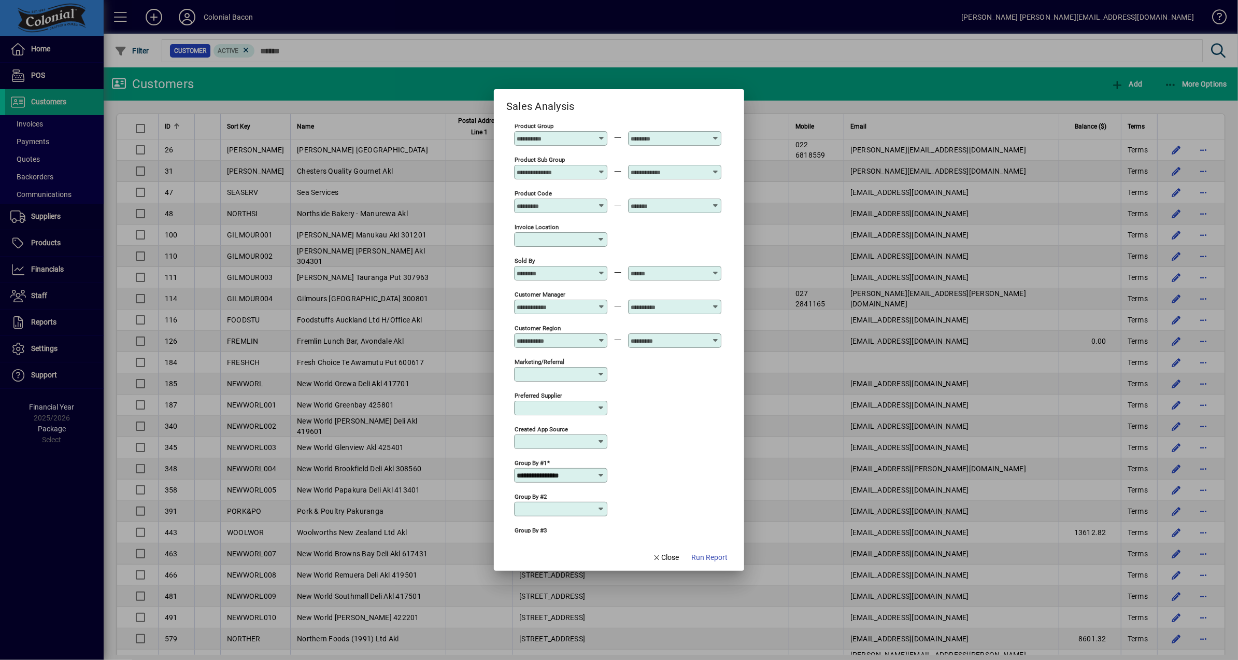
scroll to position [233, 0]
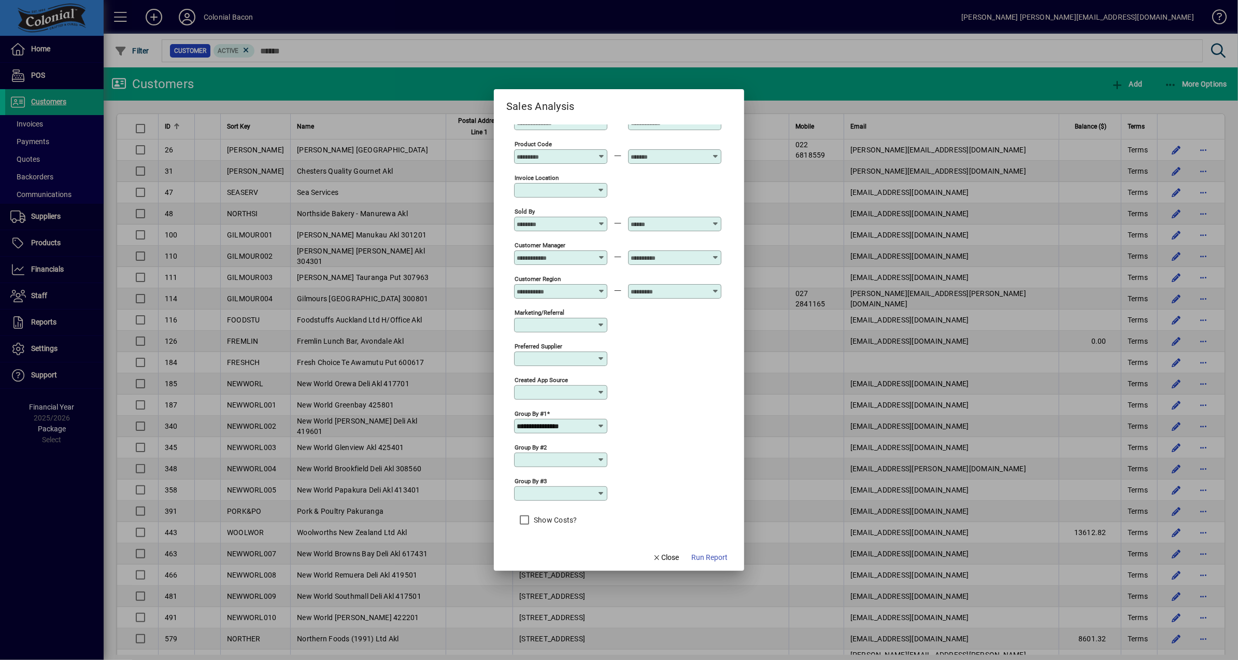
click at [599, 424] on icon at bounding box center [601, 426] width 8 height 8
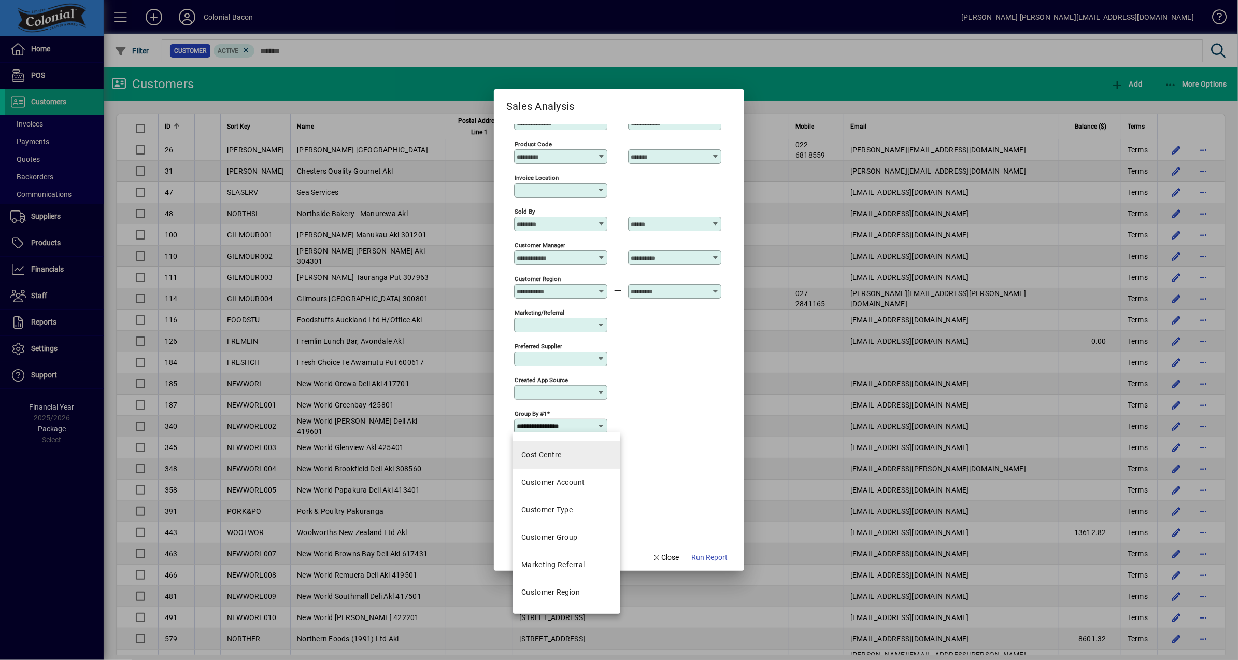
scroll to position [81, 0]
click at [569, 532] on div "Customer Group" at bounding box center [549, 534] width 56 height 11
type input "**********"
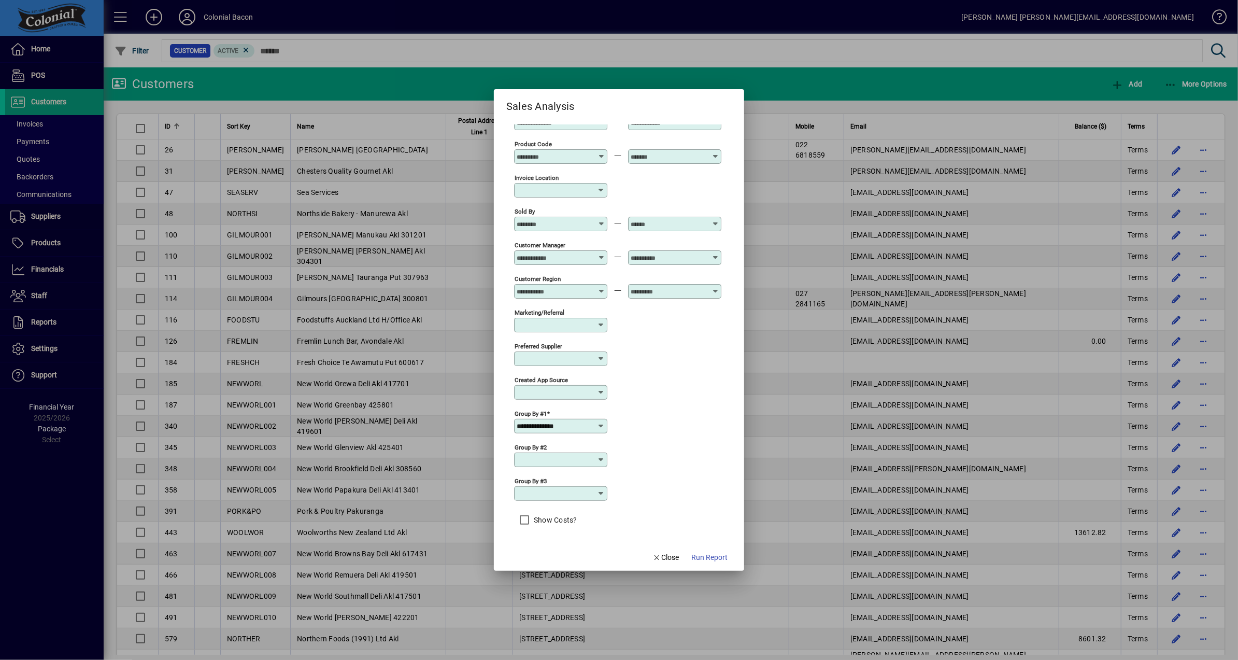
click at [597, 456] on icon at bounding box center [601, 460] width 8 height 8
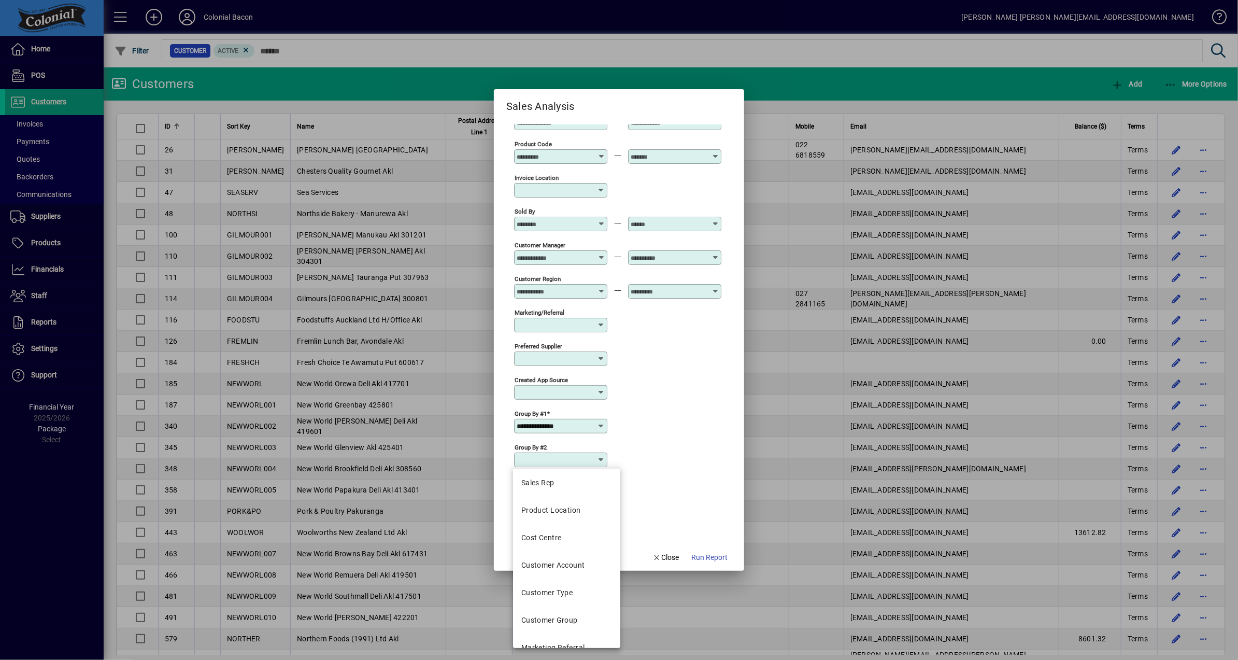
scroll to position [76, 0]
click at [578, 541] on div "Customer Account" at bounding box center [553, 543] width 64 height 11
type input "**********"
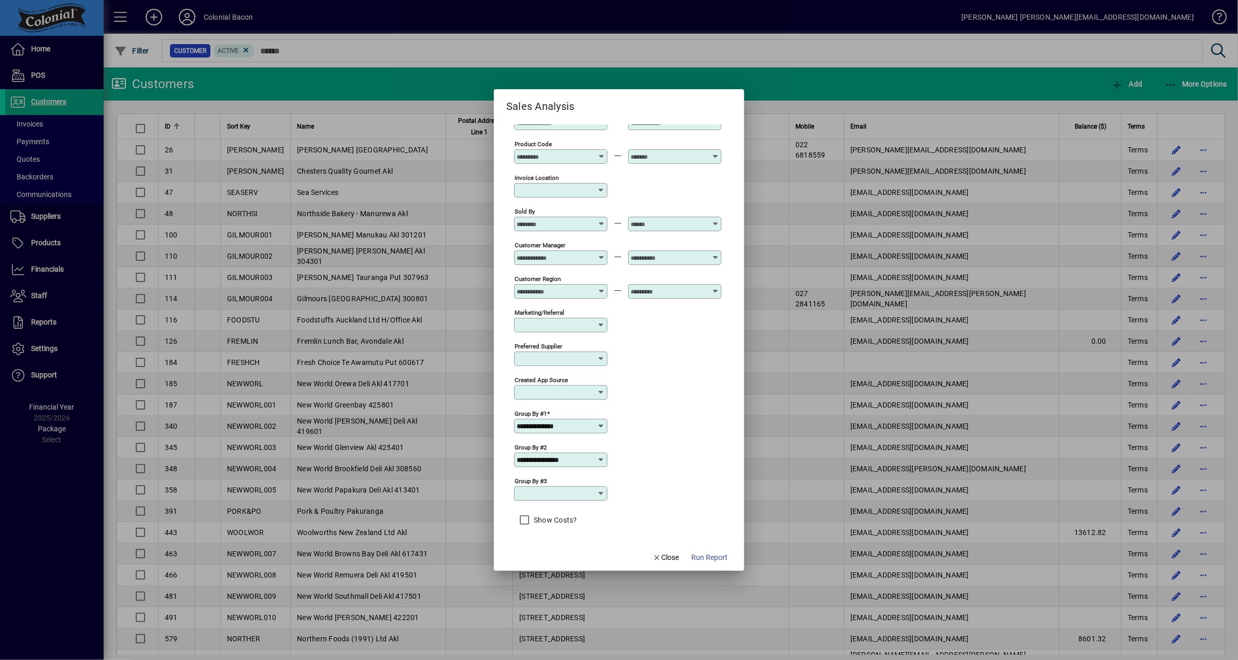
click at [599, 491] on icon at bounding box center [601, 493] width 8 height 8
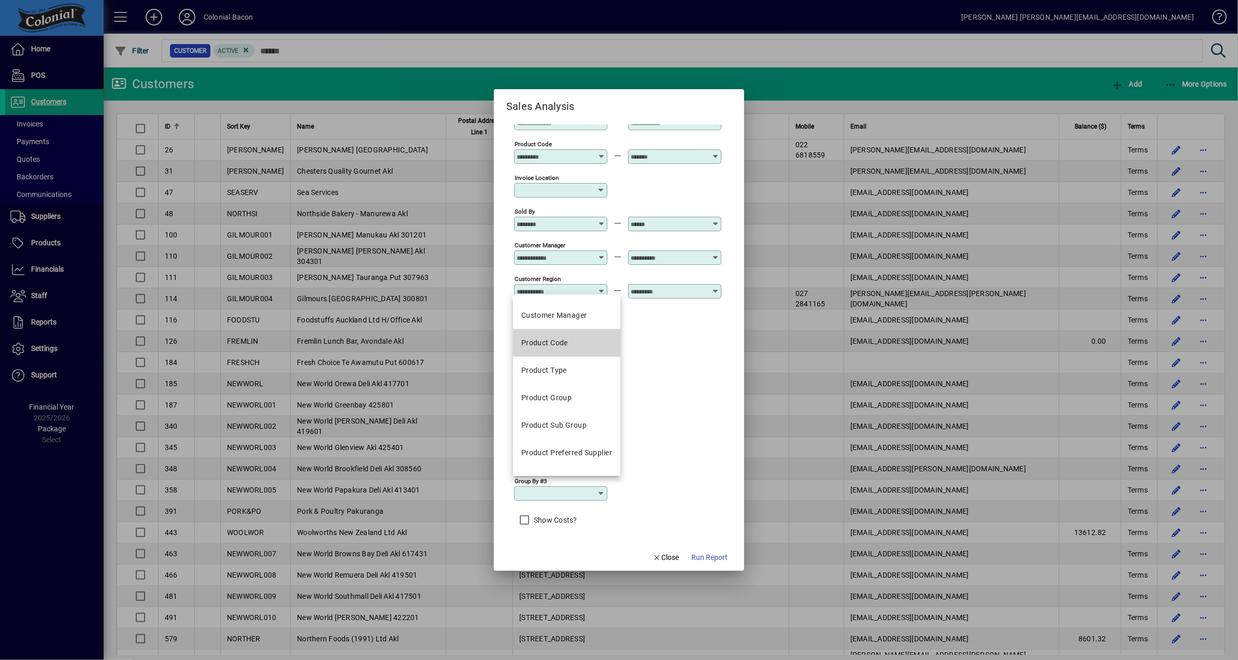
click at [568, 339] on div "Product Code" at bounding box center [544, 342] width 47 height 11
type input "**********"
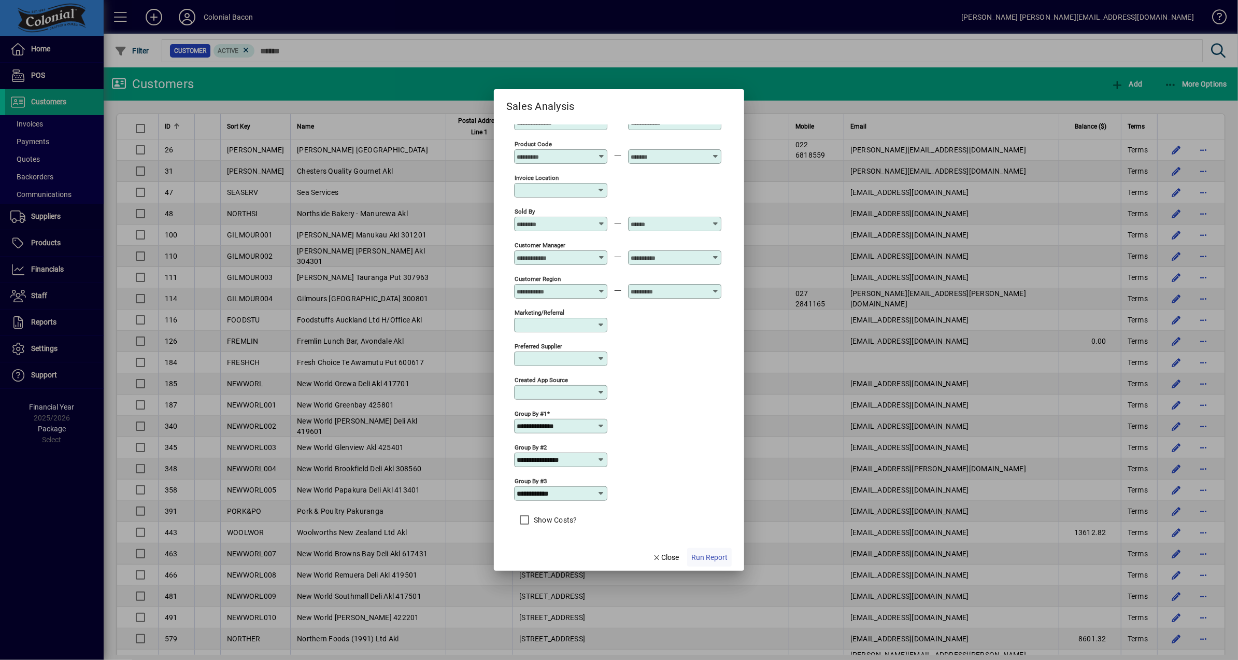
click at [704, 554] on span "Run Report" at bounding box center [709, 557] width 36 height 11
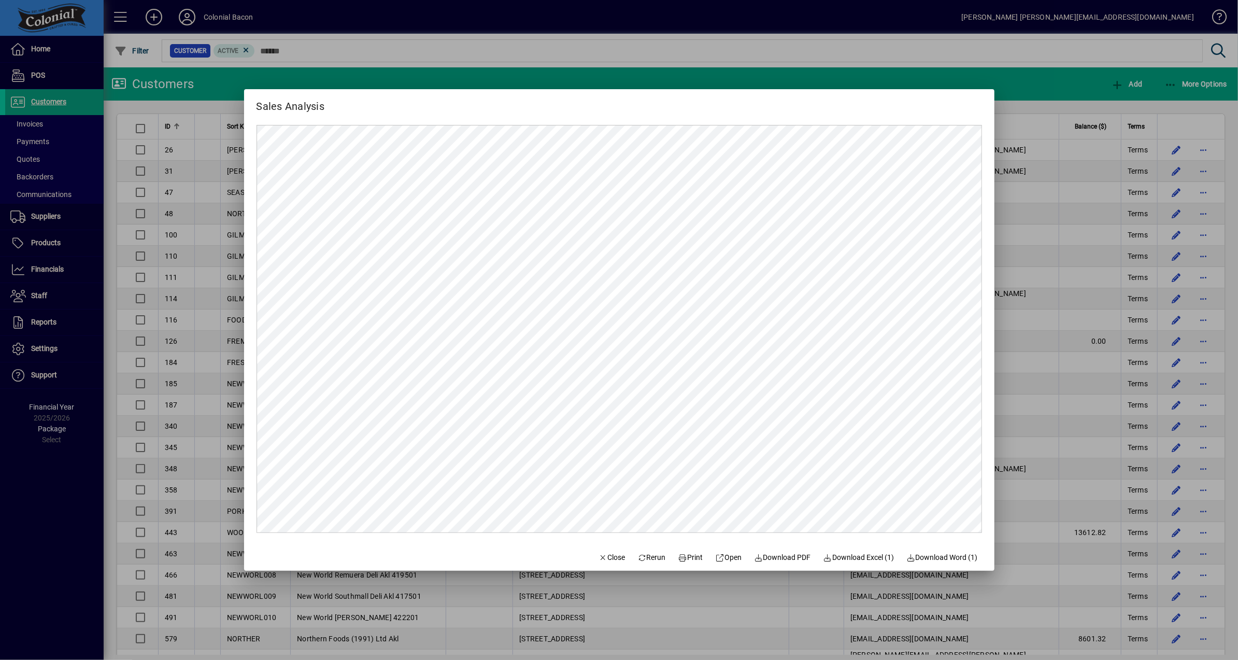
scroll to position [0, 0]
click at [609, 558] on span "Close" at bounding box center [612, 557] width 27 height 11
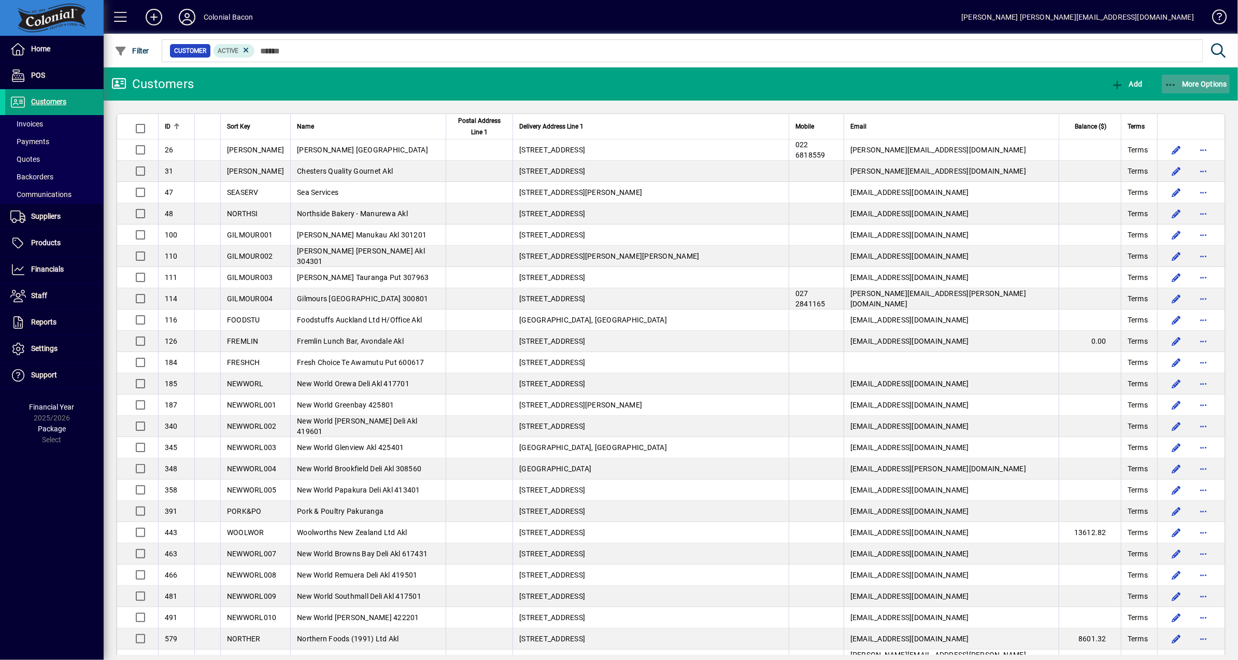
click at [1190, 84] on span "More Options" at bounding box center [1196, 84] width 63 height 8
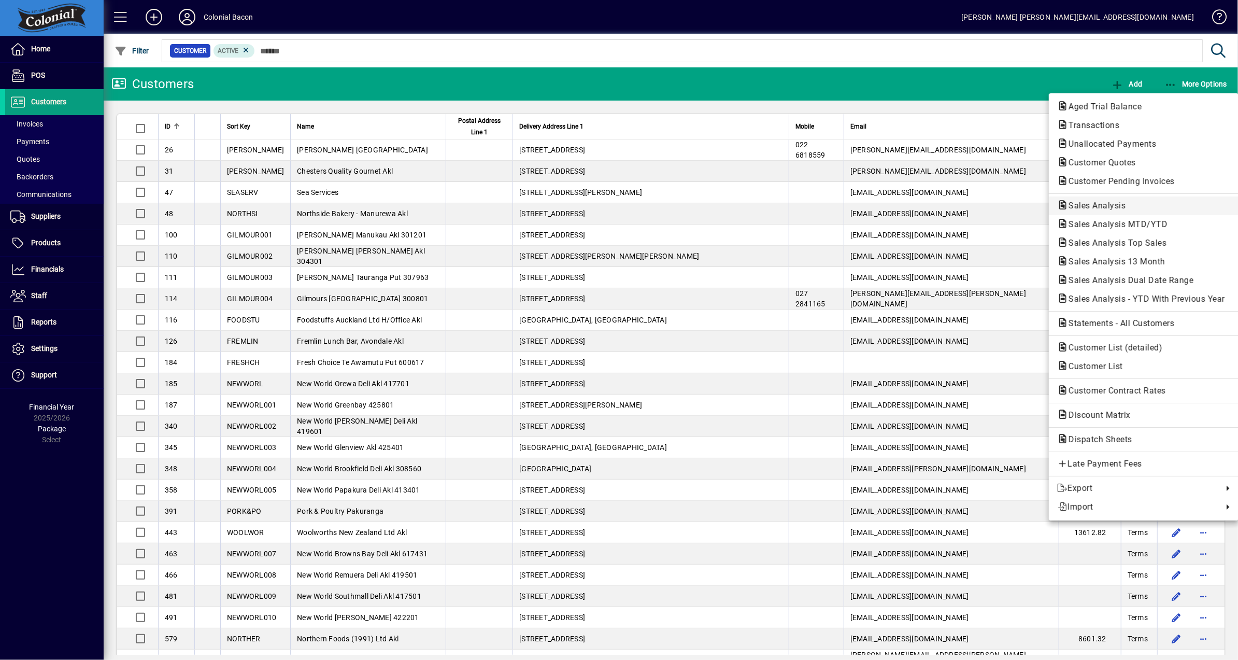
click at [1129, 204] on span "Sales Analysis" at bounding box center [1094, 206] width 74 height 10
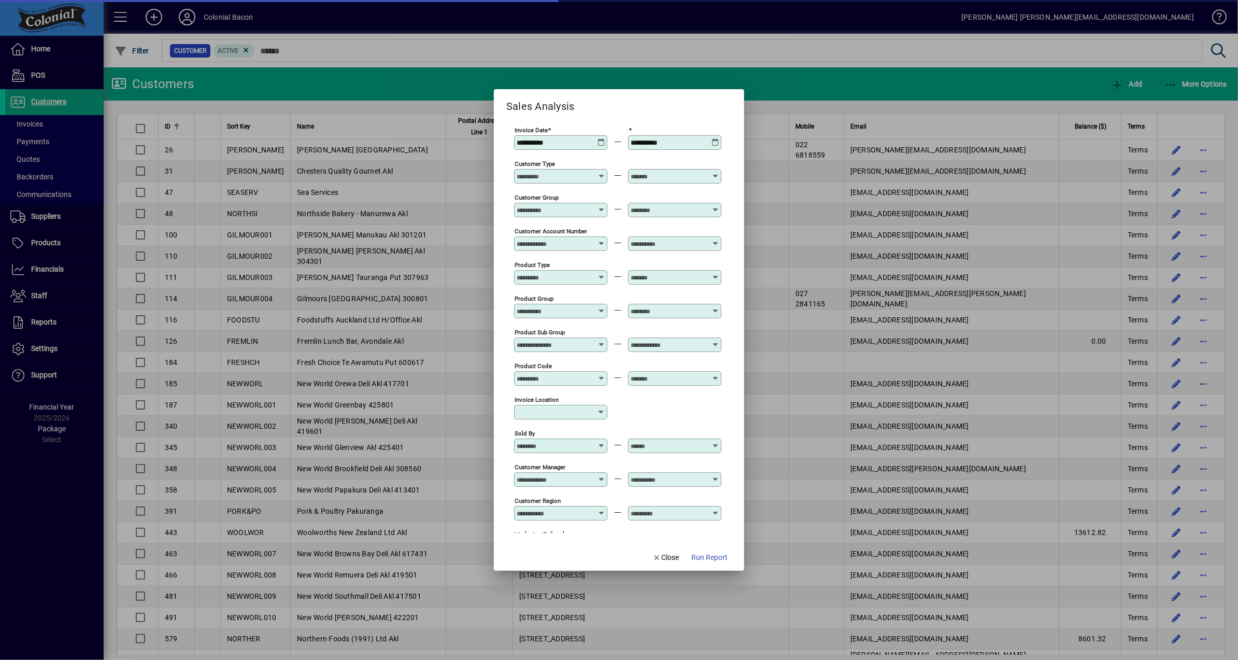
type input "**********"
click at [598, 138] on icon at bounding box center [602, 138] width 8 height 0
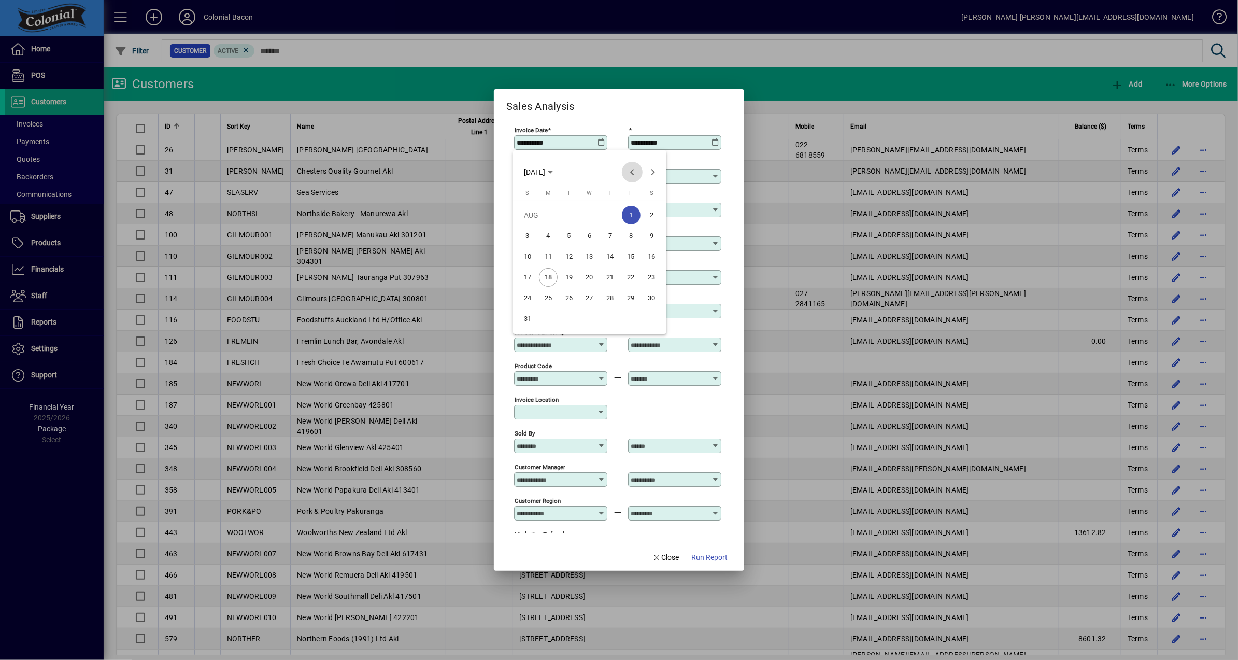
click at [630, 171] on span "Previous month" at bounding box center [632, 172] width 21 height 21
click at [633, 174] on span "Previous month" at bounding box center [632, 172] width 21 height 21
click at [612, 213] on span "1" at bounding box center [610, 215] width 19 height 19
type input "**********"
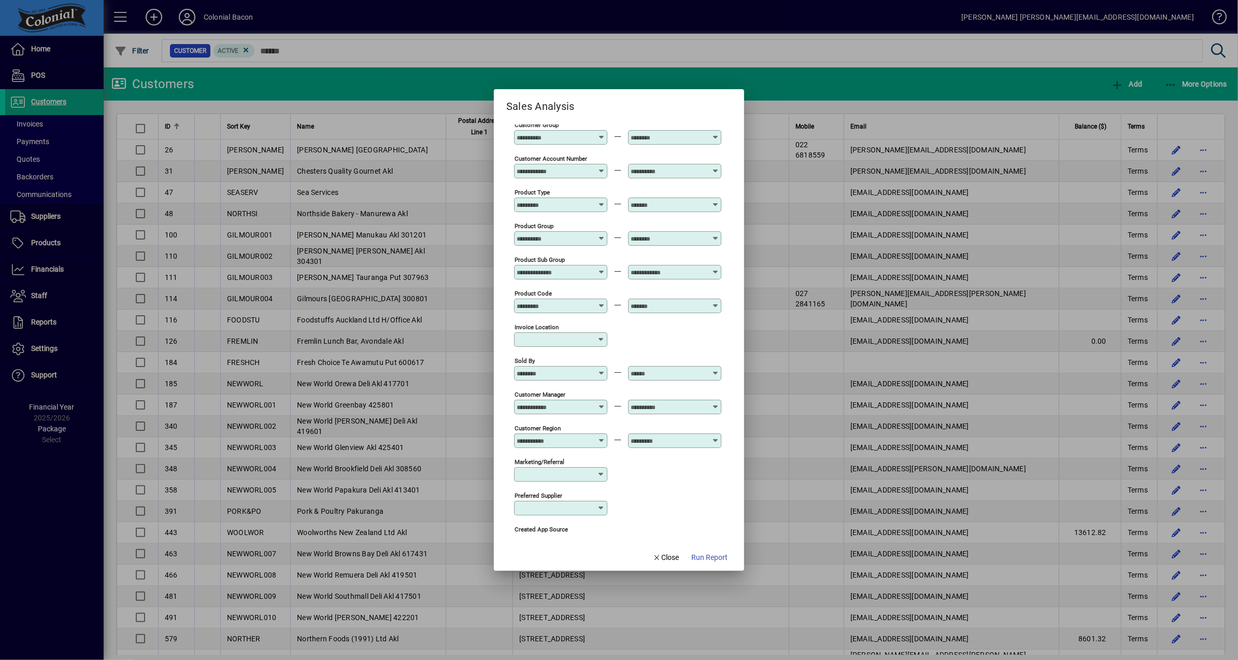
scroll to position [233, 0]
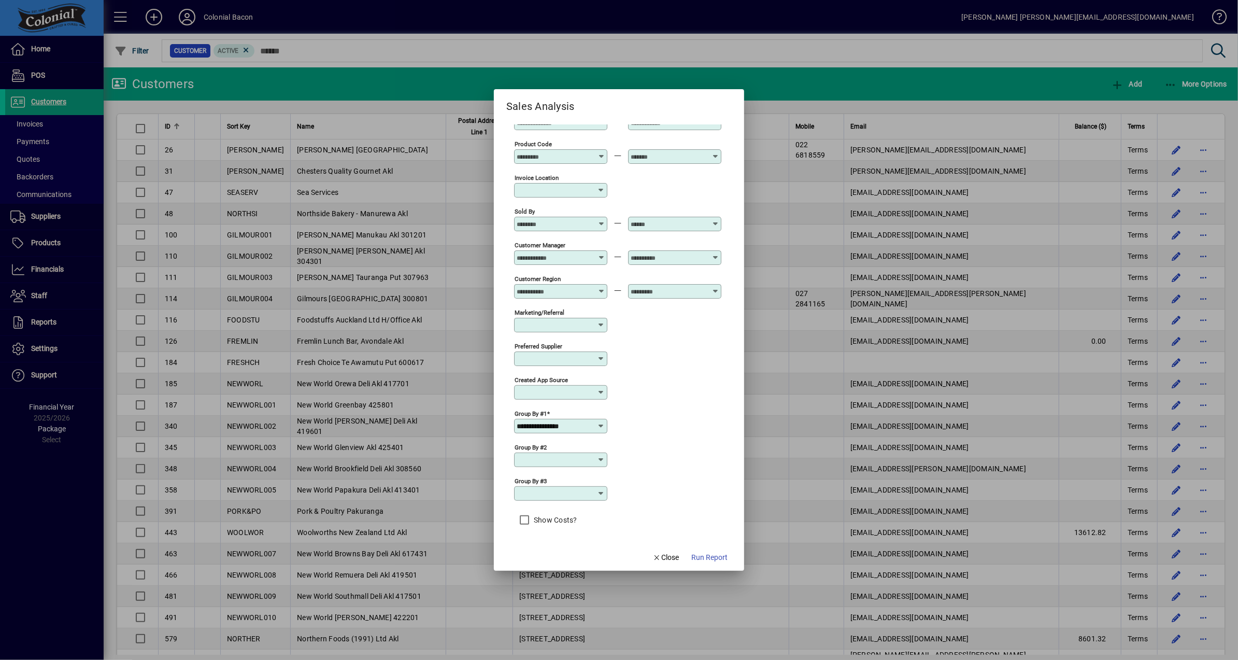
click at [600, 424] on icon at bounding box center [601, 426] width 8 height 8
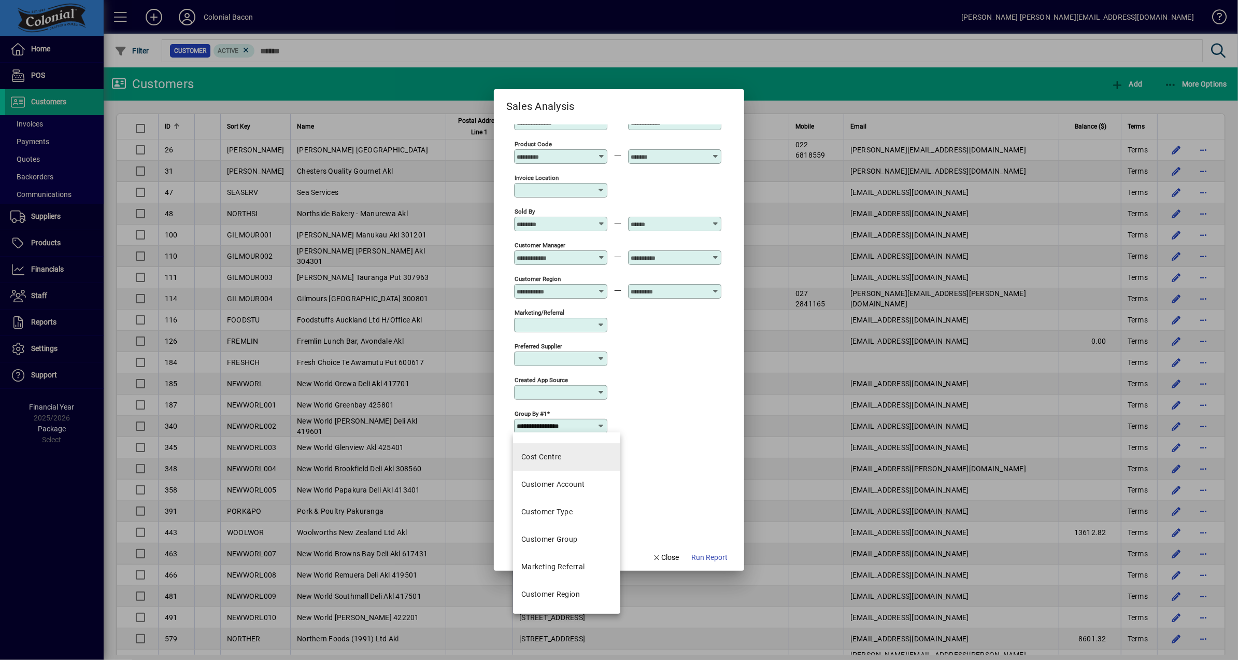
scroll to position [0, 0]
click at [652, 398] on div "Created app source" at bounding box center [617, 392] width 207 height 34
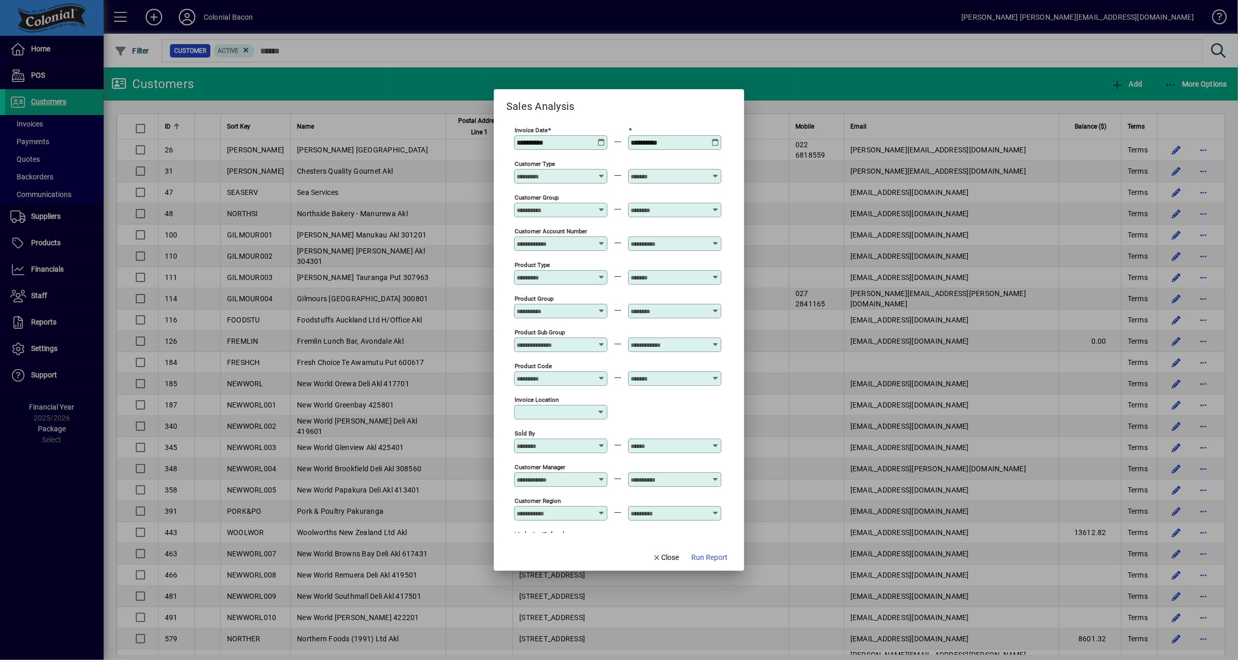
scroll to position [233, 0]
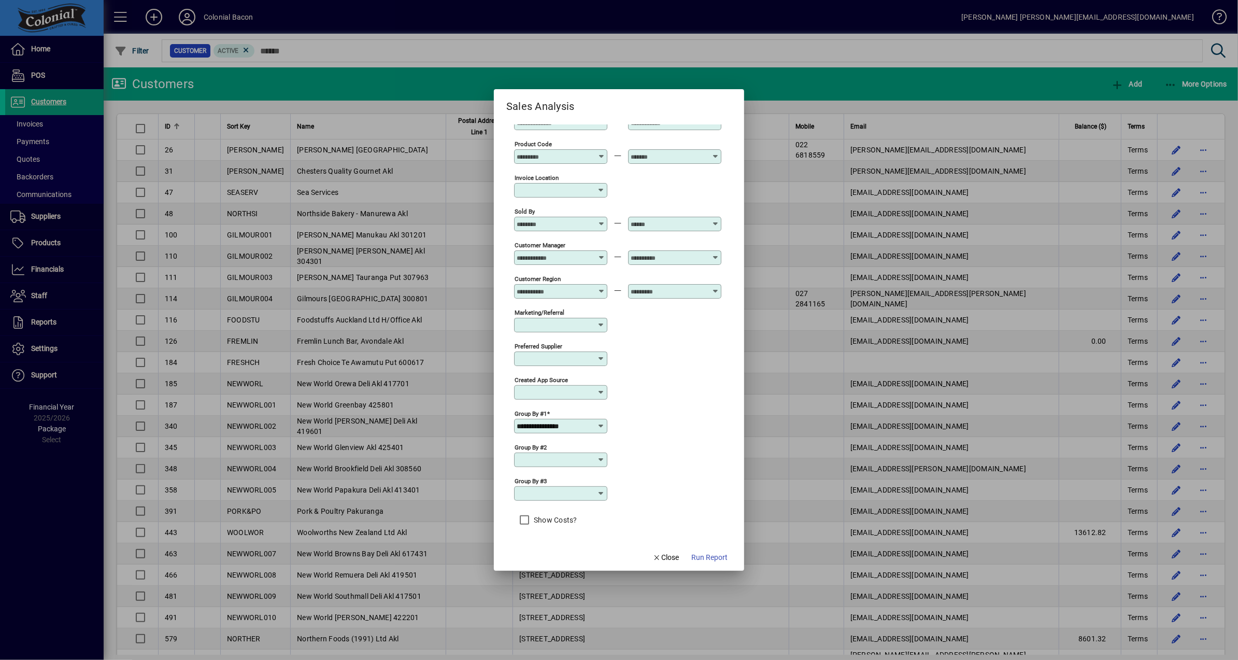
click at [600, 458] on icon at bounding box center [601, 460] width 8 height 8
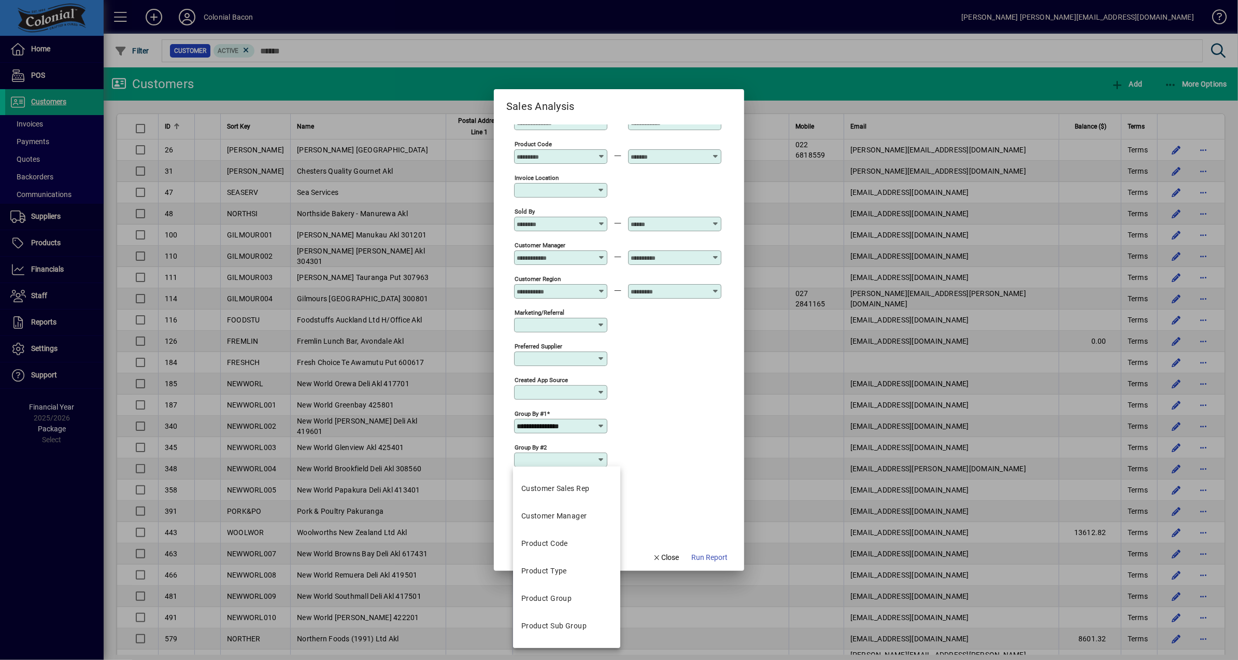
scroll to position [287, 0]
click at [557, 527] on div "Product Code" at bounding box center [544, 524] width 47 height 11
type input "**********"
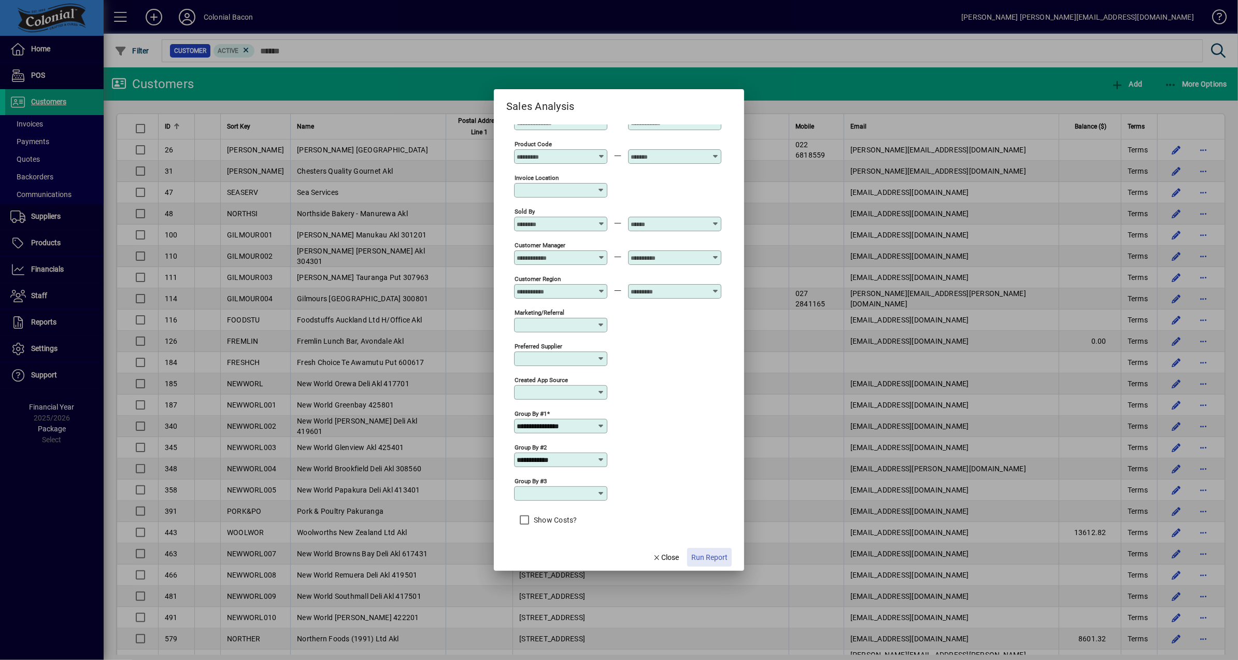
click at [708, 557] on span "Run Report" at bounding box center [709, 557] width 36 height 11
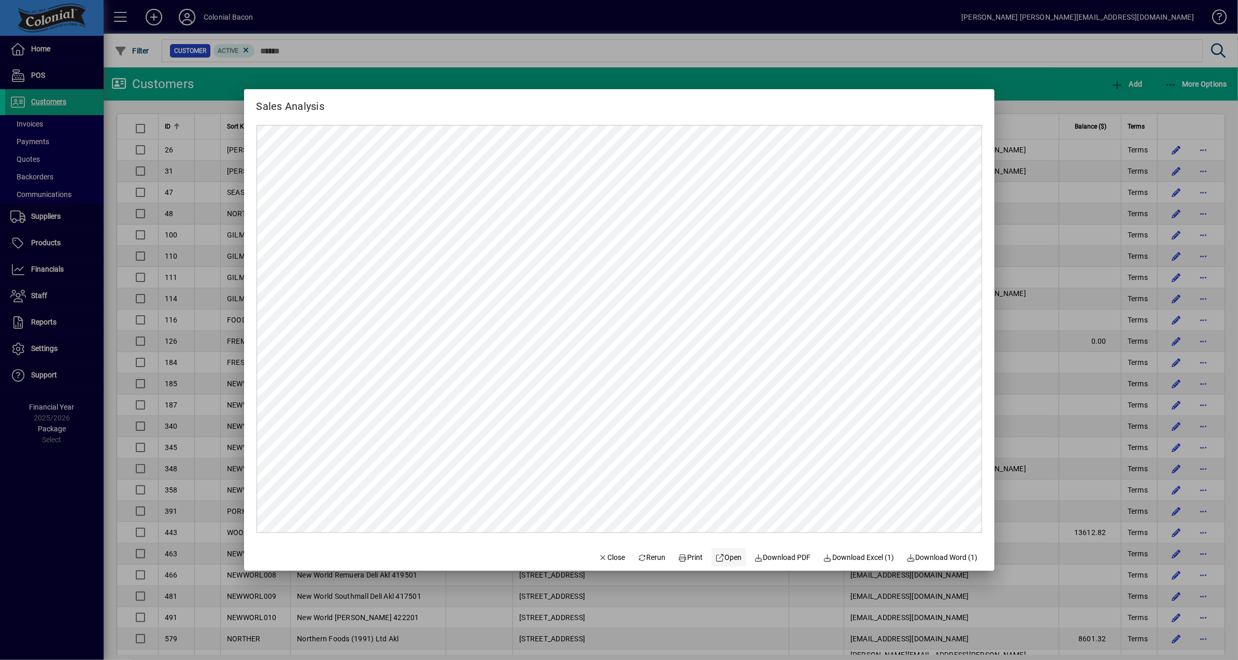
scroll to position [0, 0]
click at [880, 560] on span "Download Excel (1)" at bounding box center [859, 557] width 71 height 11
click at [603, 559] on span "Close" at bounding box center [612, 557] width 27 height 11
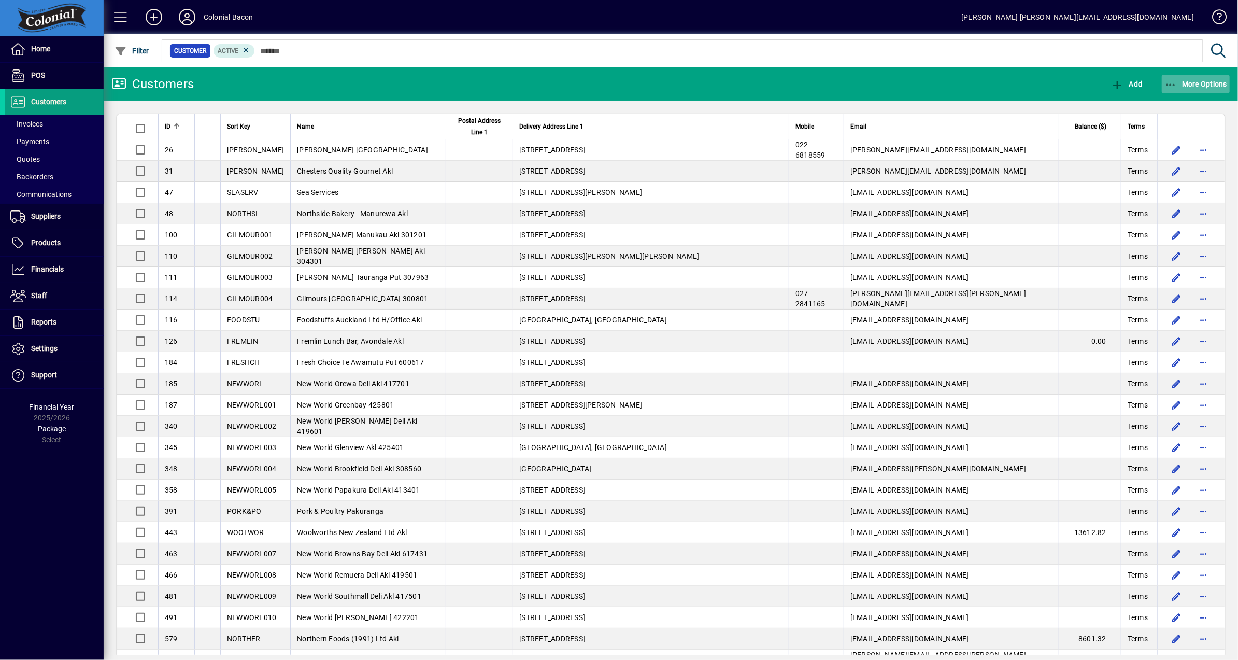
click at [1209, 84] on span "More Options" at bounding box center [1196, 84] width 63 height 8
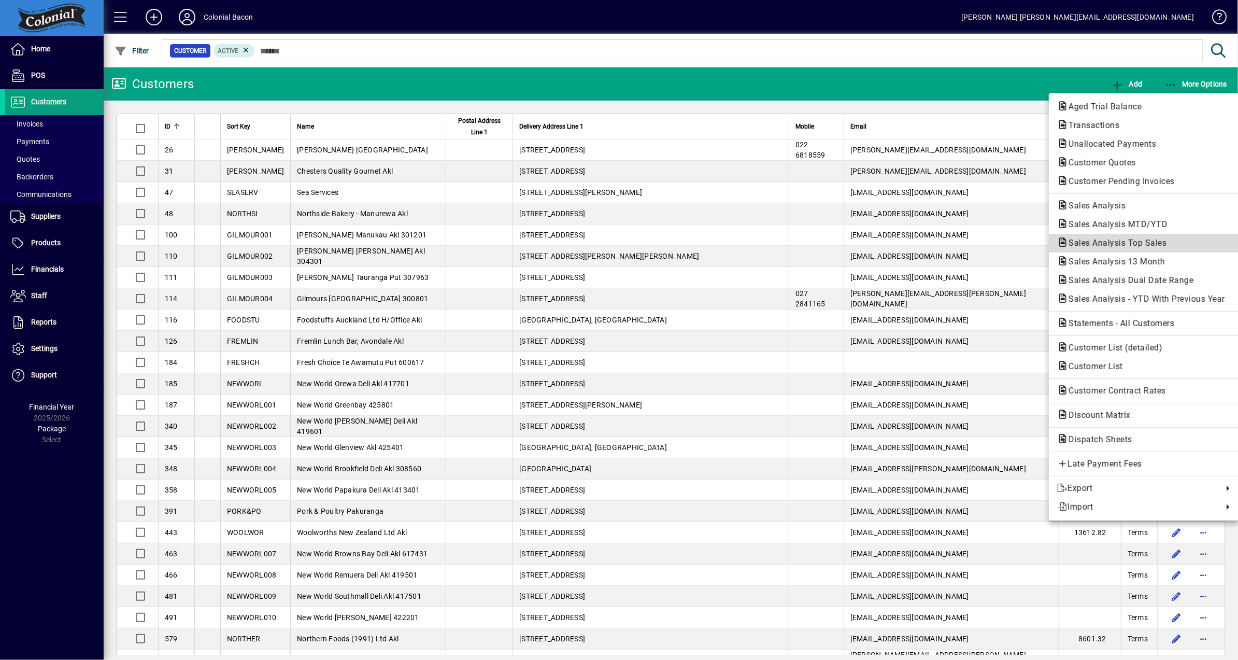
click at [1162, 241] on span "Sales Analysis Top Sales" at bounding box center [1114, 243] width 115 height 10
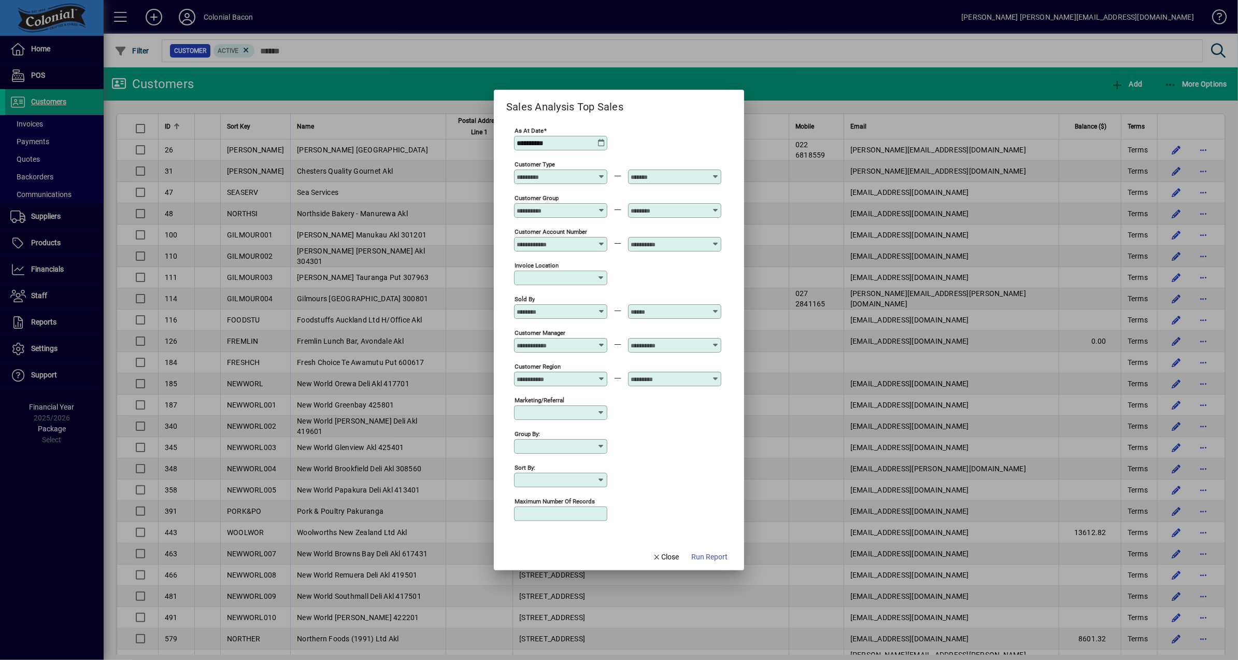
type input "**********"
click at [665, 555] on span "Close" at bounding box center [665, 556] width 27 height 11
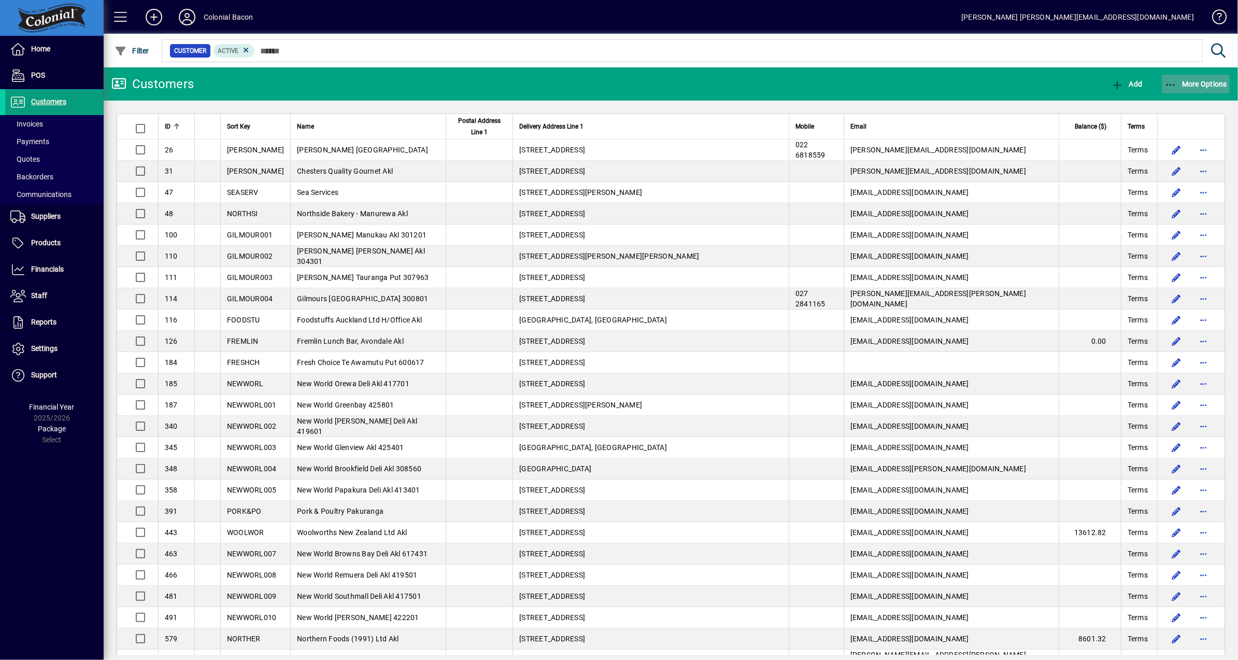
click at [1205, 86] on span "More Options" at bounding box center [1196, 84] width 63 height 8
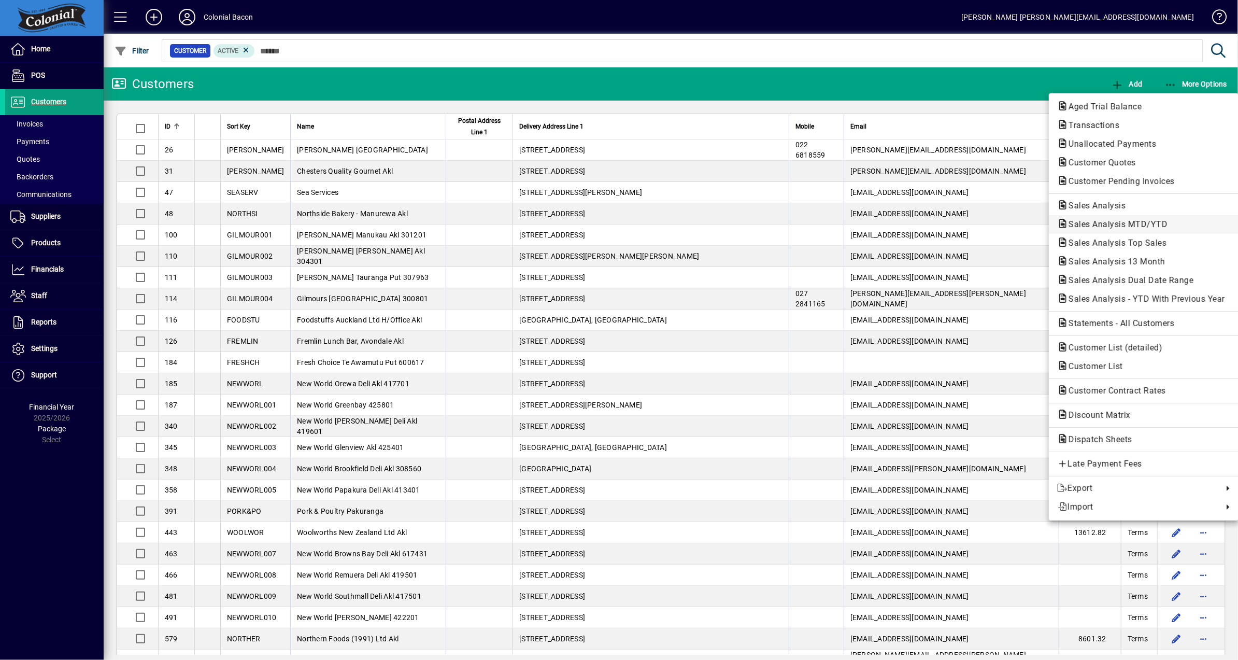
click at [1146, 221] on span "Sales Analysis MTD/YTD" at bounding box center [1115, 224] width 116 height 10
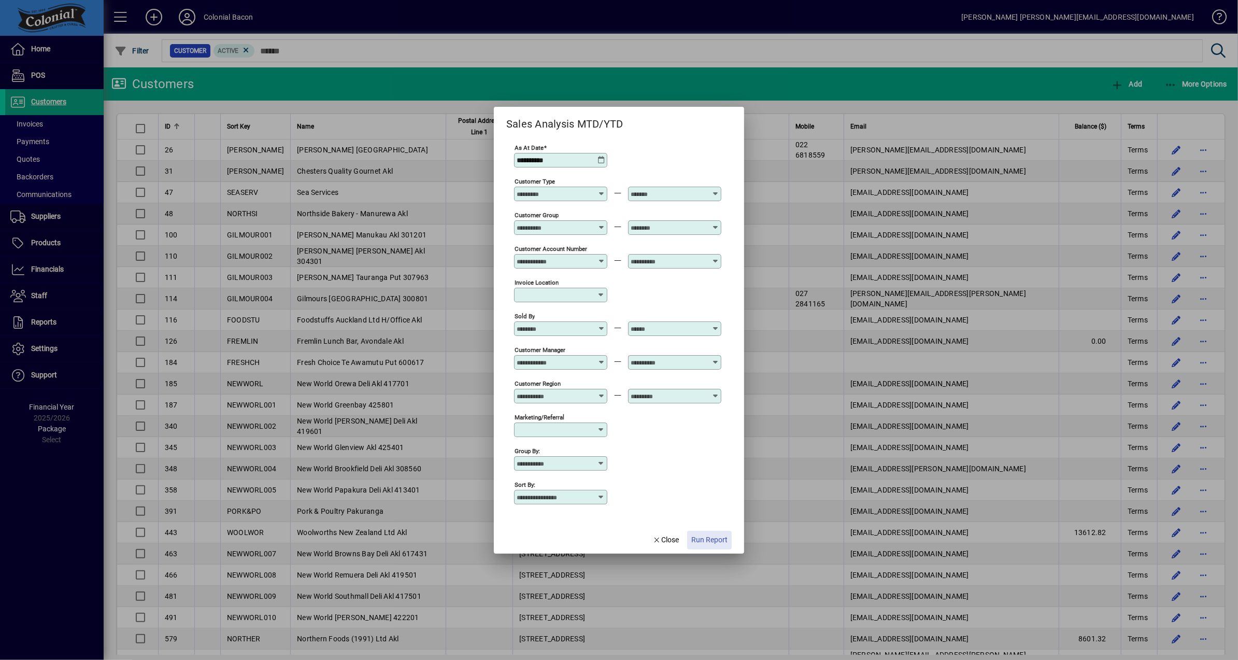
click at [712, 545] on span "Run Report" at bounding box center [709, 539] width 36 height 11
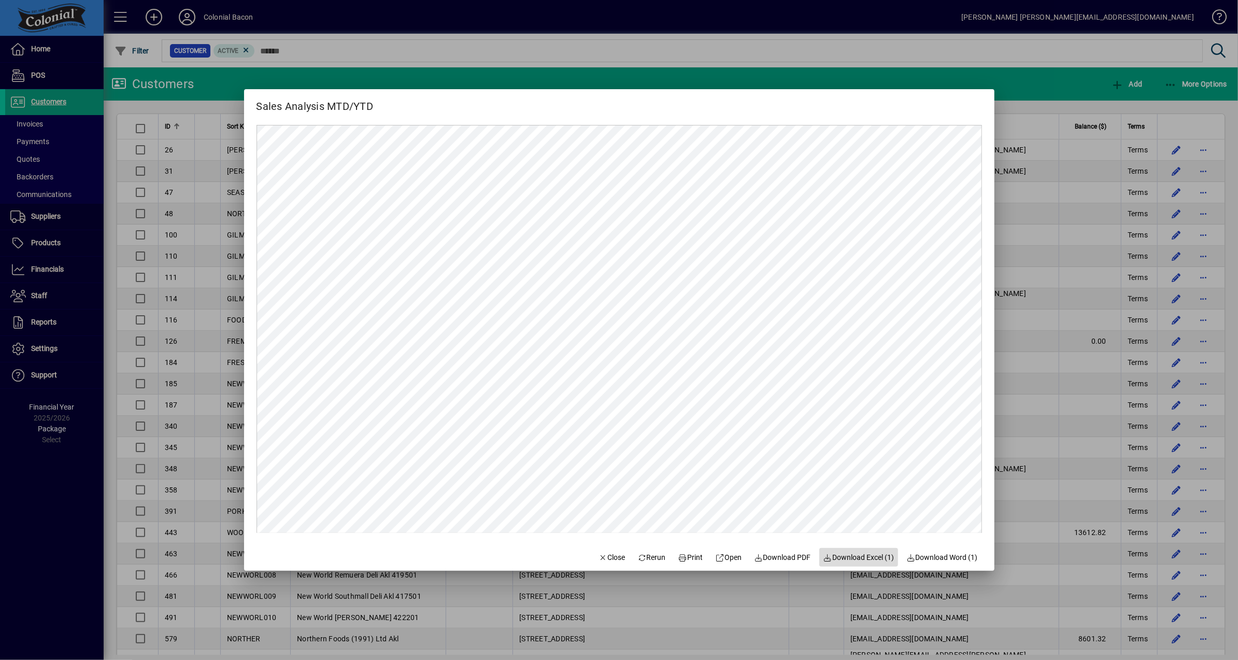
click at [877, 559] on span "Download Excel (1)" at bounding box center [859, 557] width 71 height 11
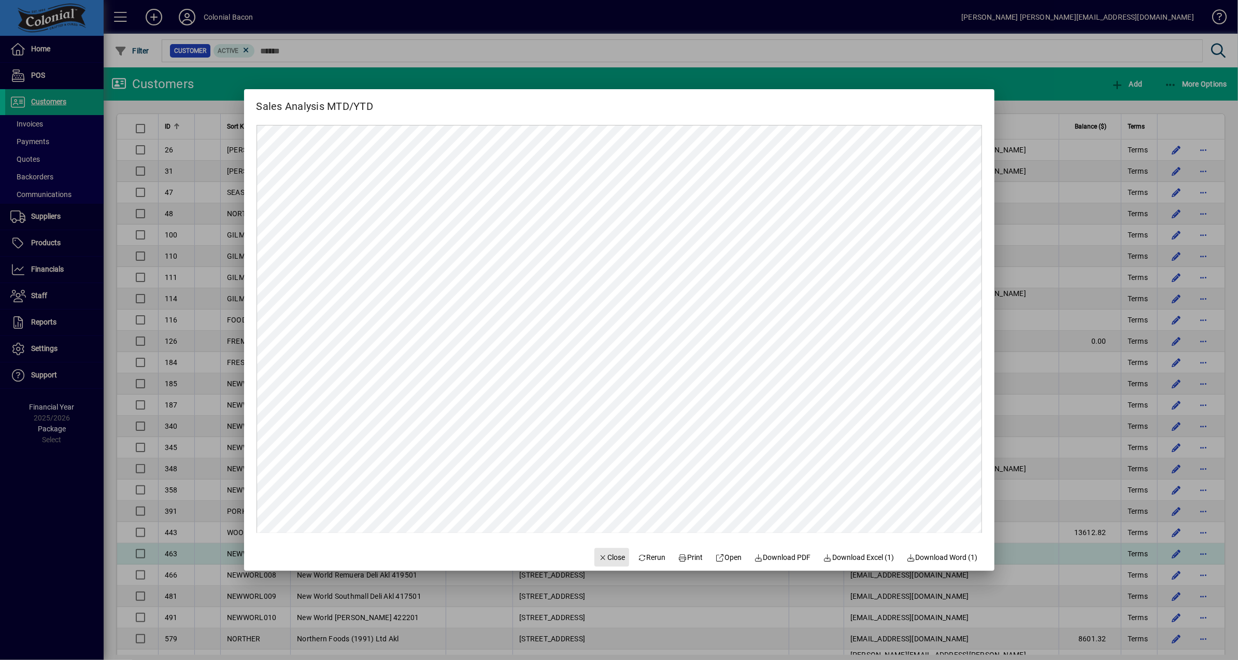
click at [599, 558] on span "Close" at bounding box center [612, 557] width 27 height 11
